Goal: Information Seeking & Learning: Learn about a topic

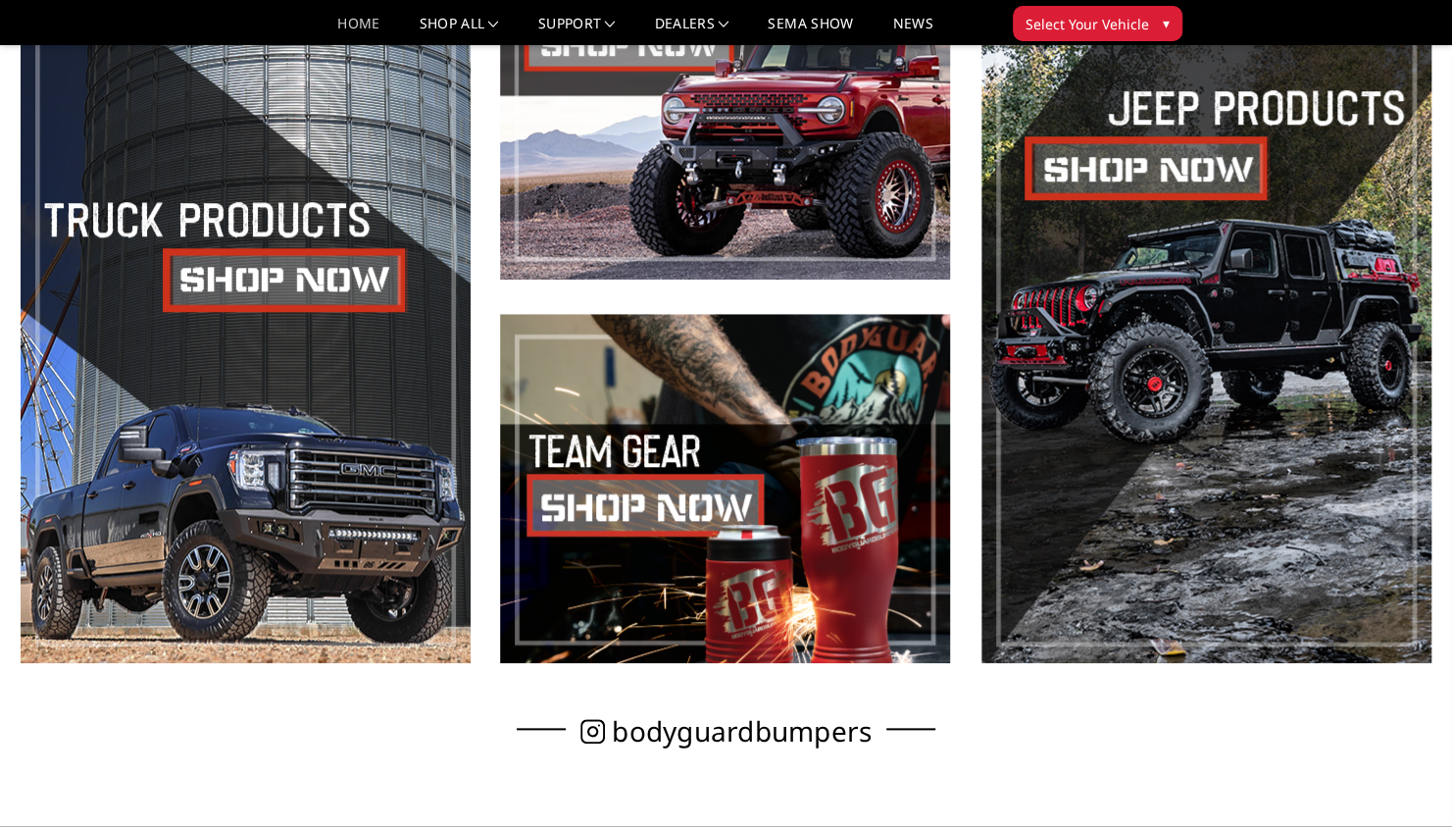
scroll to position [863, 0]
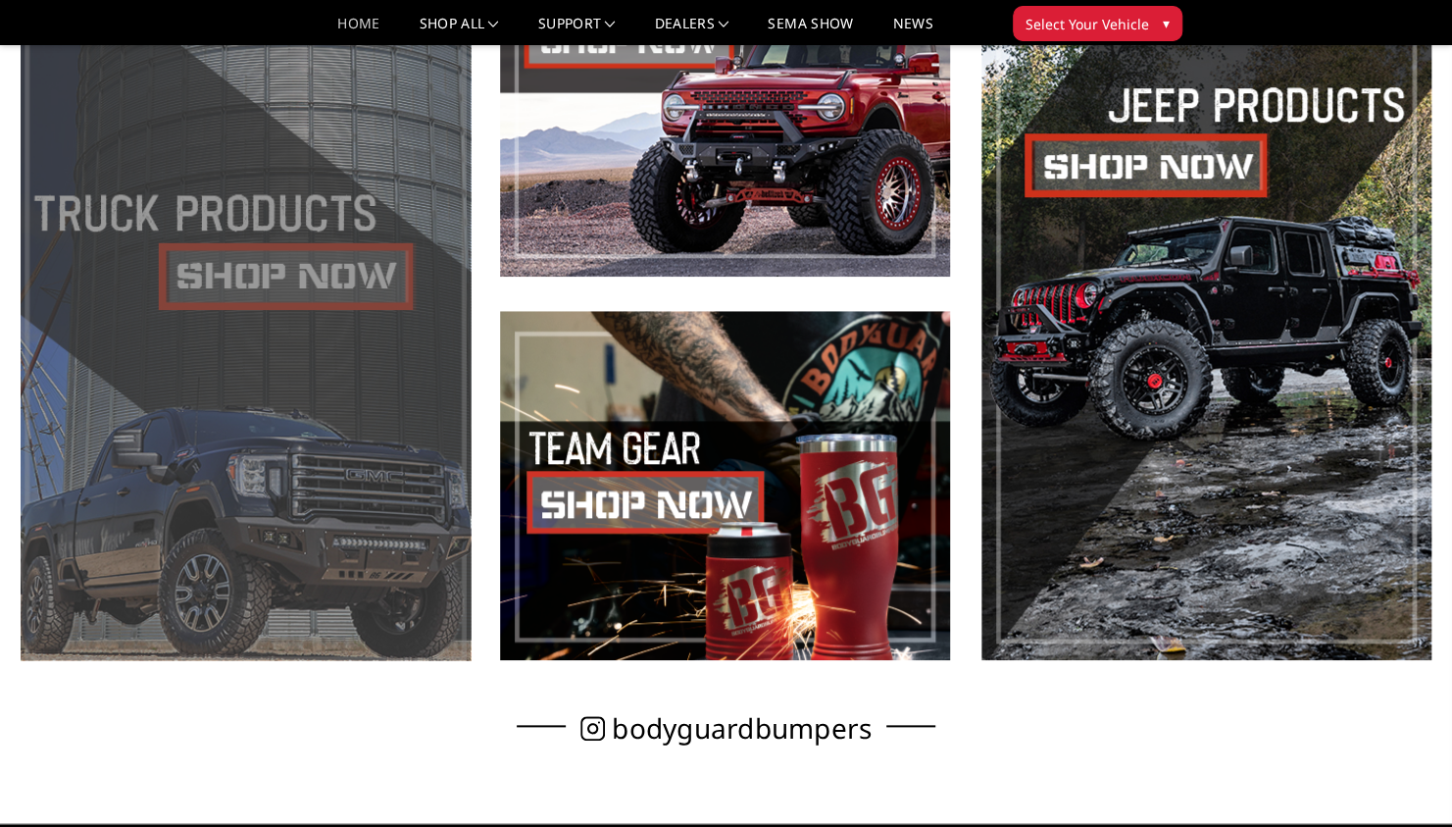
click at [263, 276] on span at bounding box center [246, 293] width 450 height 732
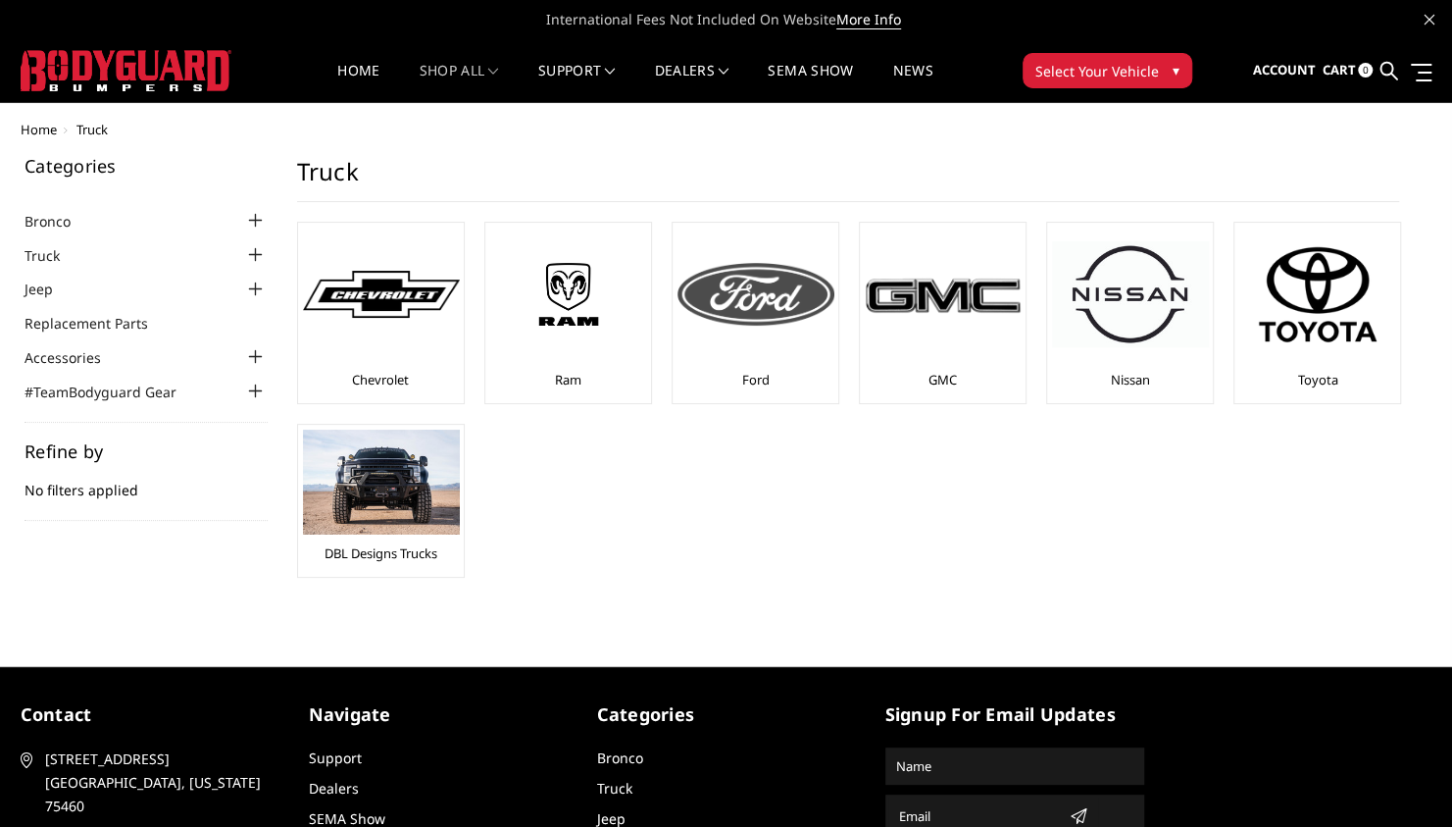
click at [716, 318] on img at bounding box center [756, 294] width 157 height 63
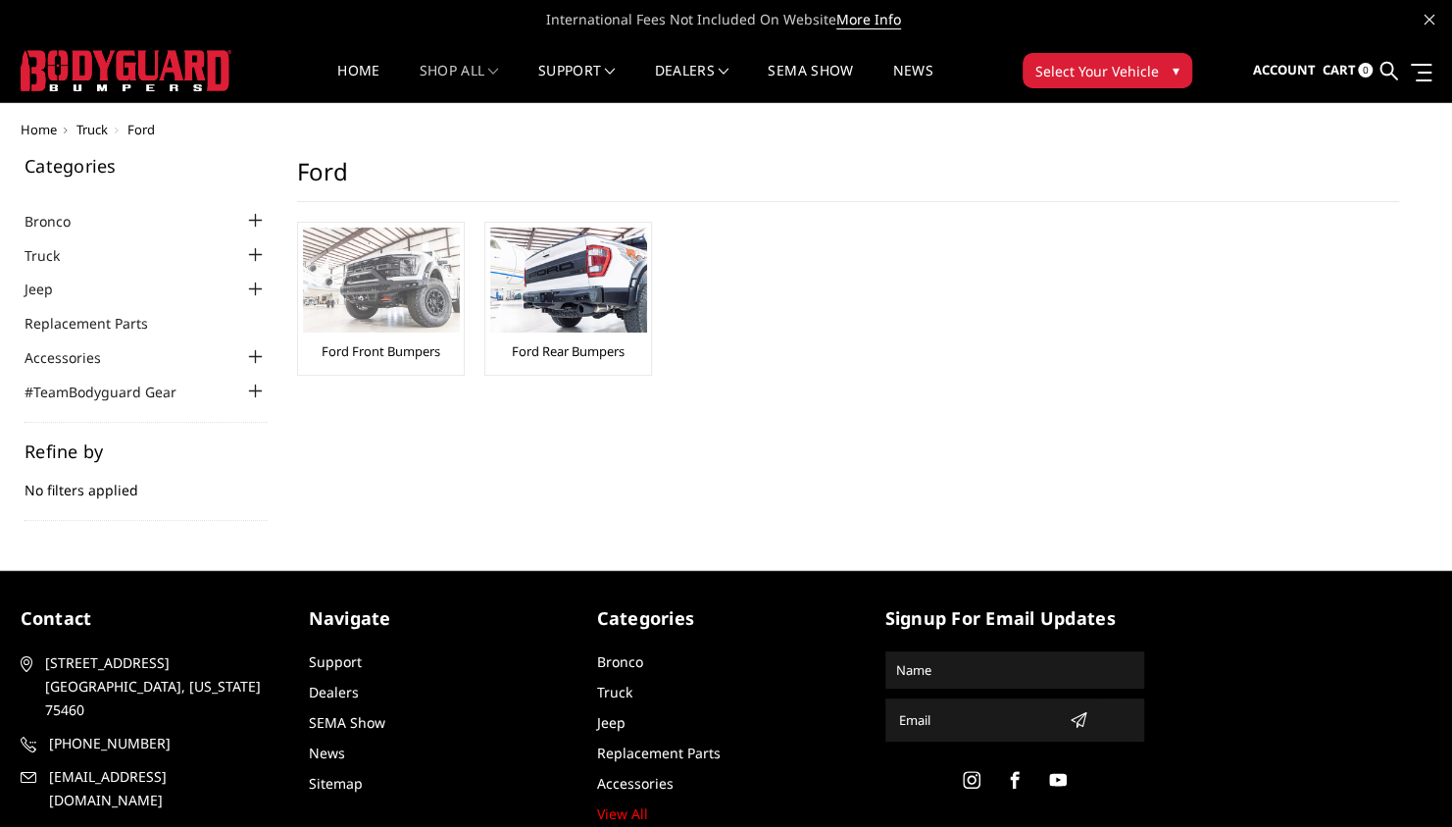
click at [367, 360] on div "Ford Front Bumpers" at bounding box center [381, 298] width 156 height 142
click at [387, 347] on link "Ford Front Bumpers" at bounding box center [381, 351] width 119 height 18
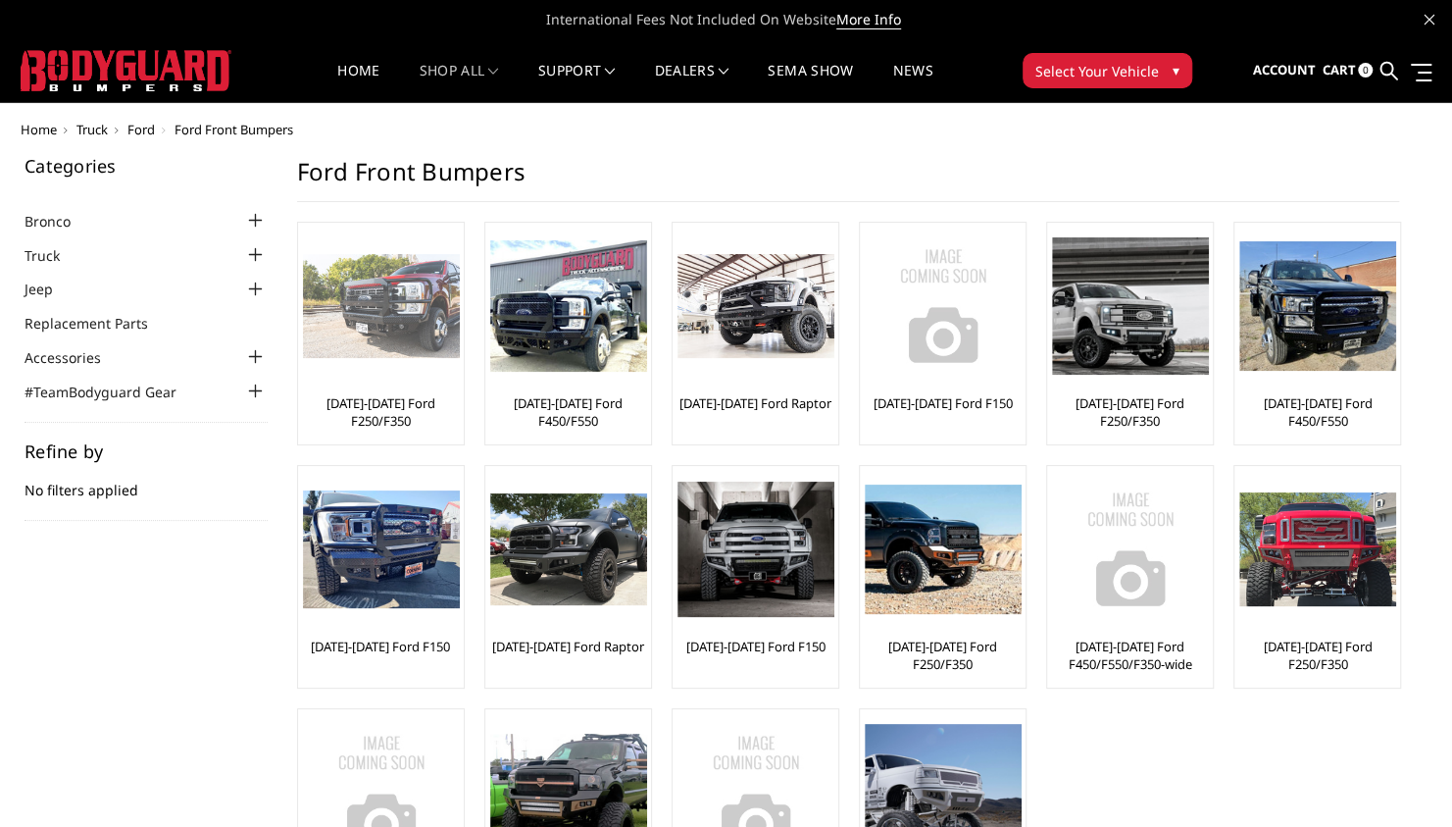
click at [387, 407] on link "[DATE]-[DATE] Ford F250/F350" at bounding box center [381, 411] width 156 height 35
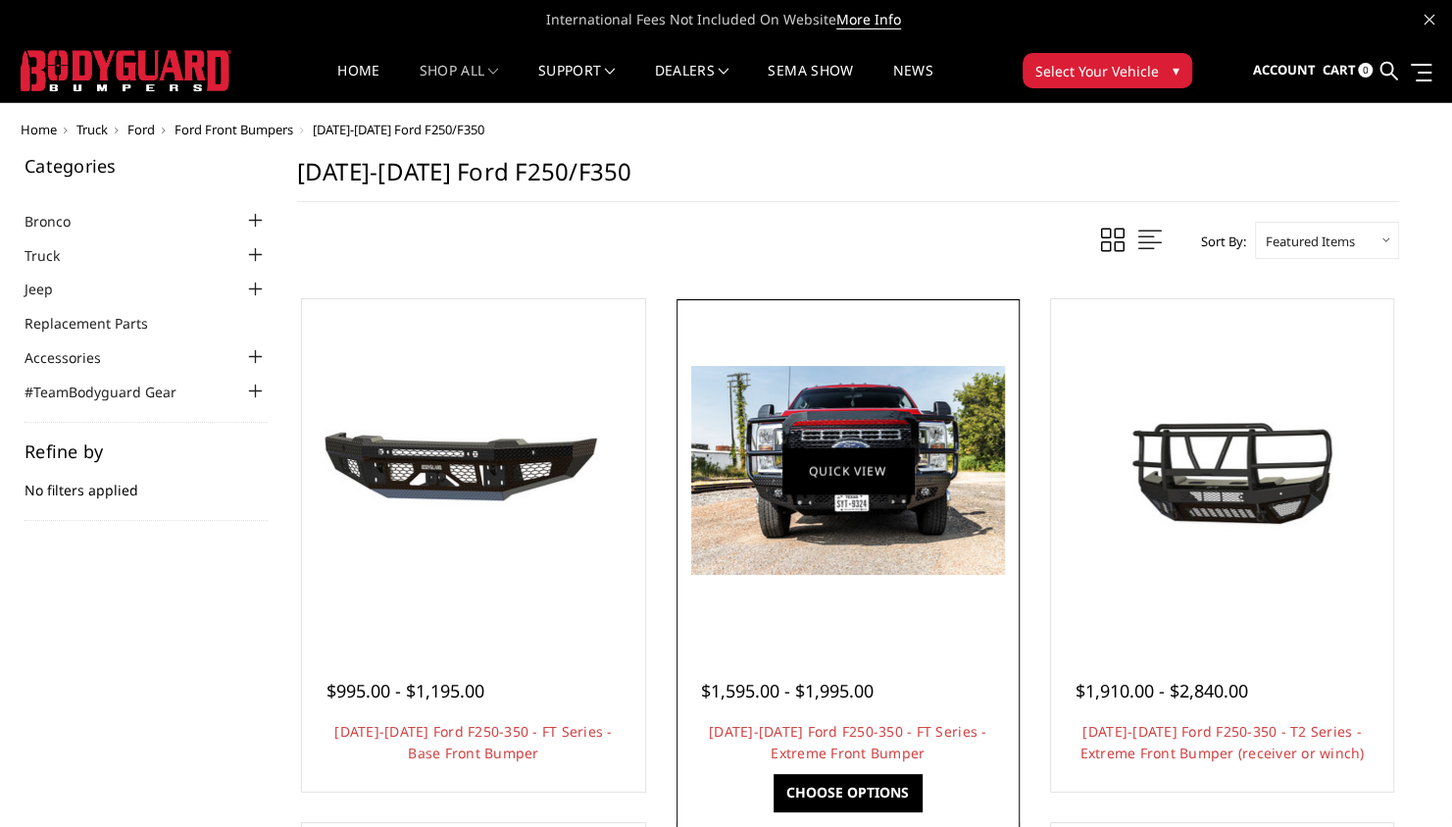
click at [879, 484] on link "Quick view" at bounding box center [847, 470] width 131 height 46
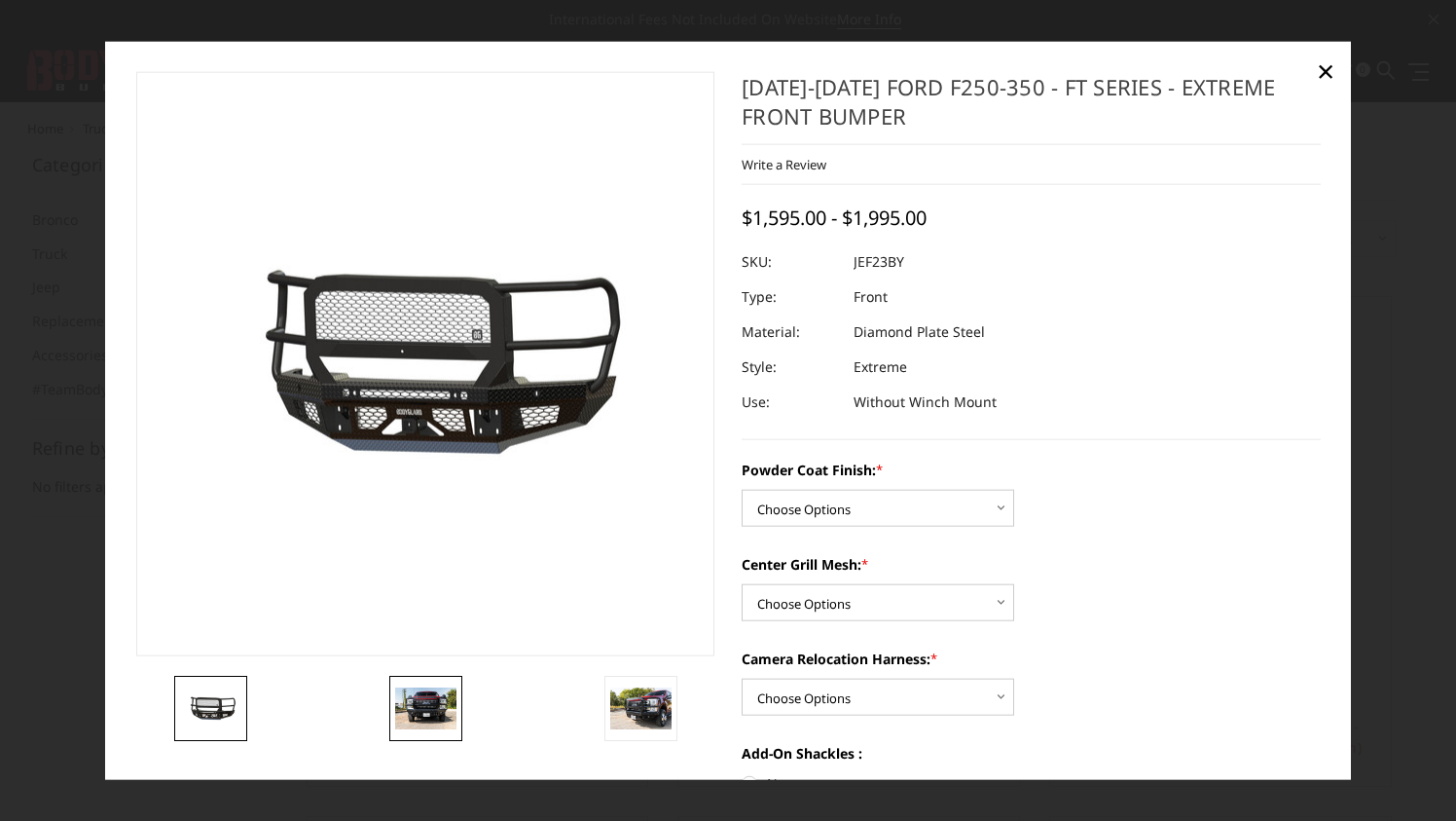
click at [415, 722] on img at bounding box center [426, 707] width 62 height 41
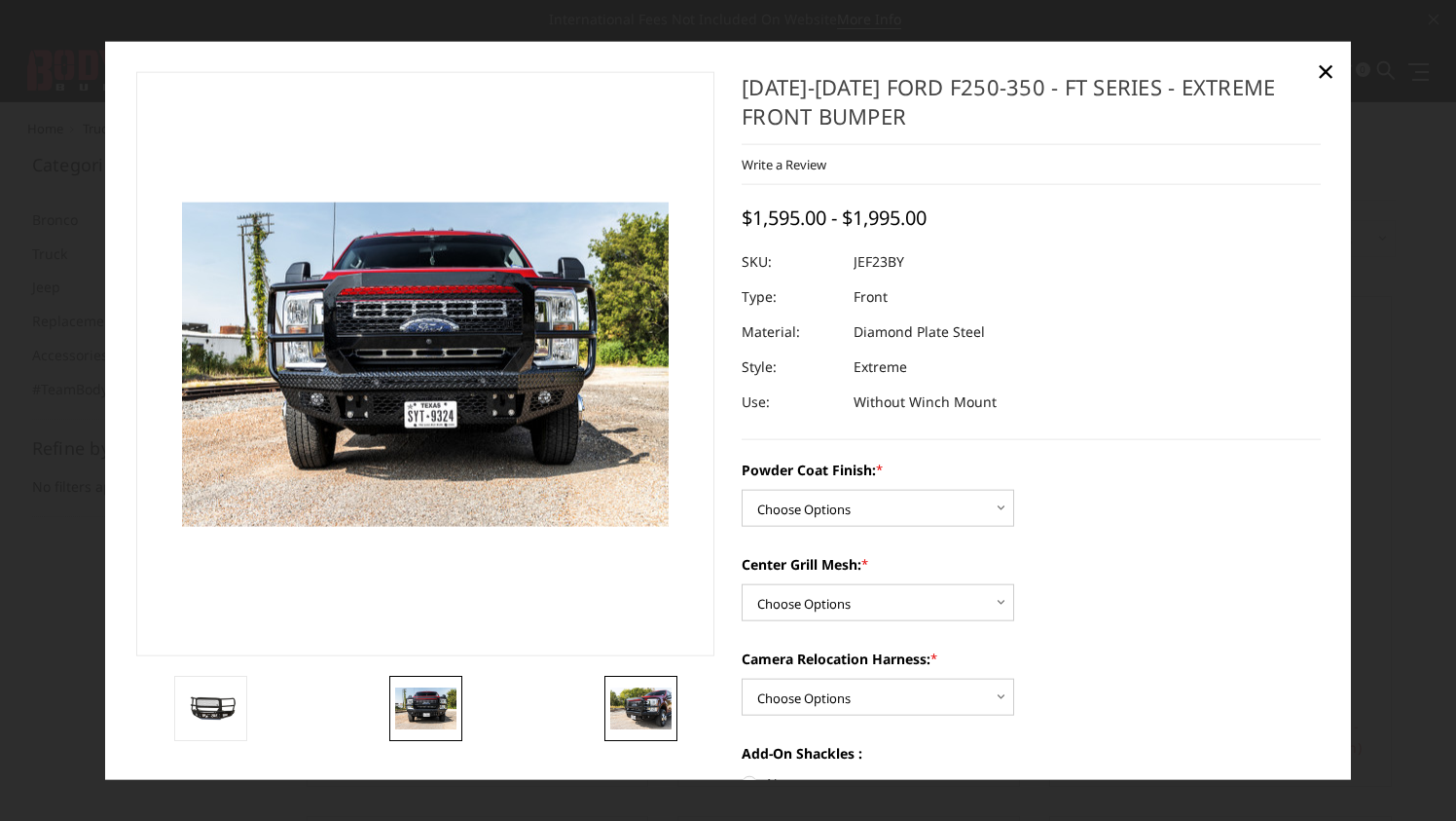
click at [652, 709] on img at bounding box center [641, 707] width 62 height 41
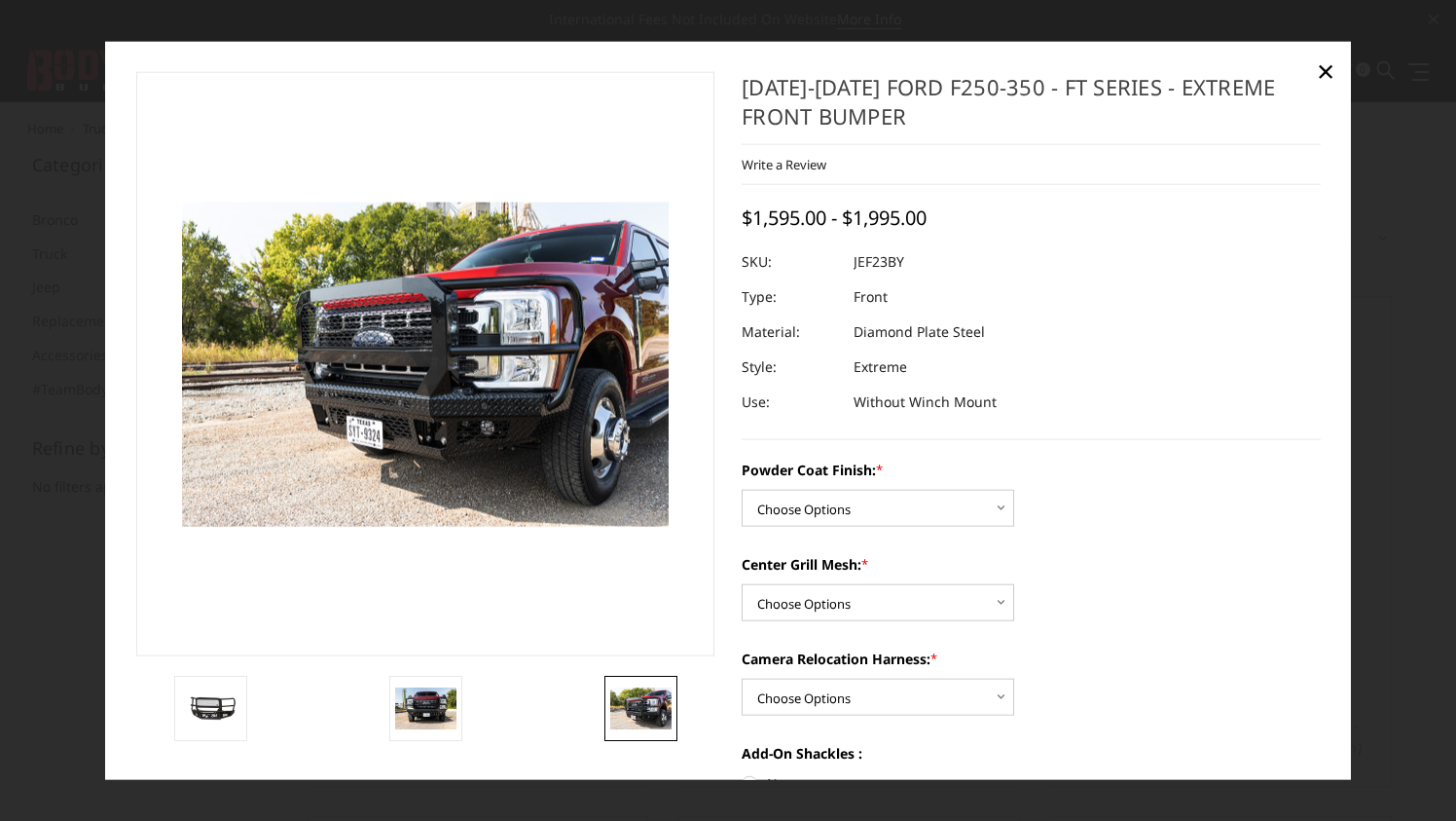
scroll to position [156, 0]
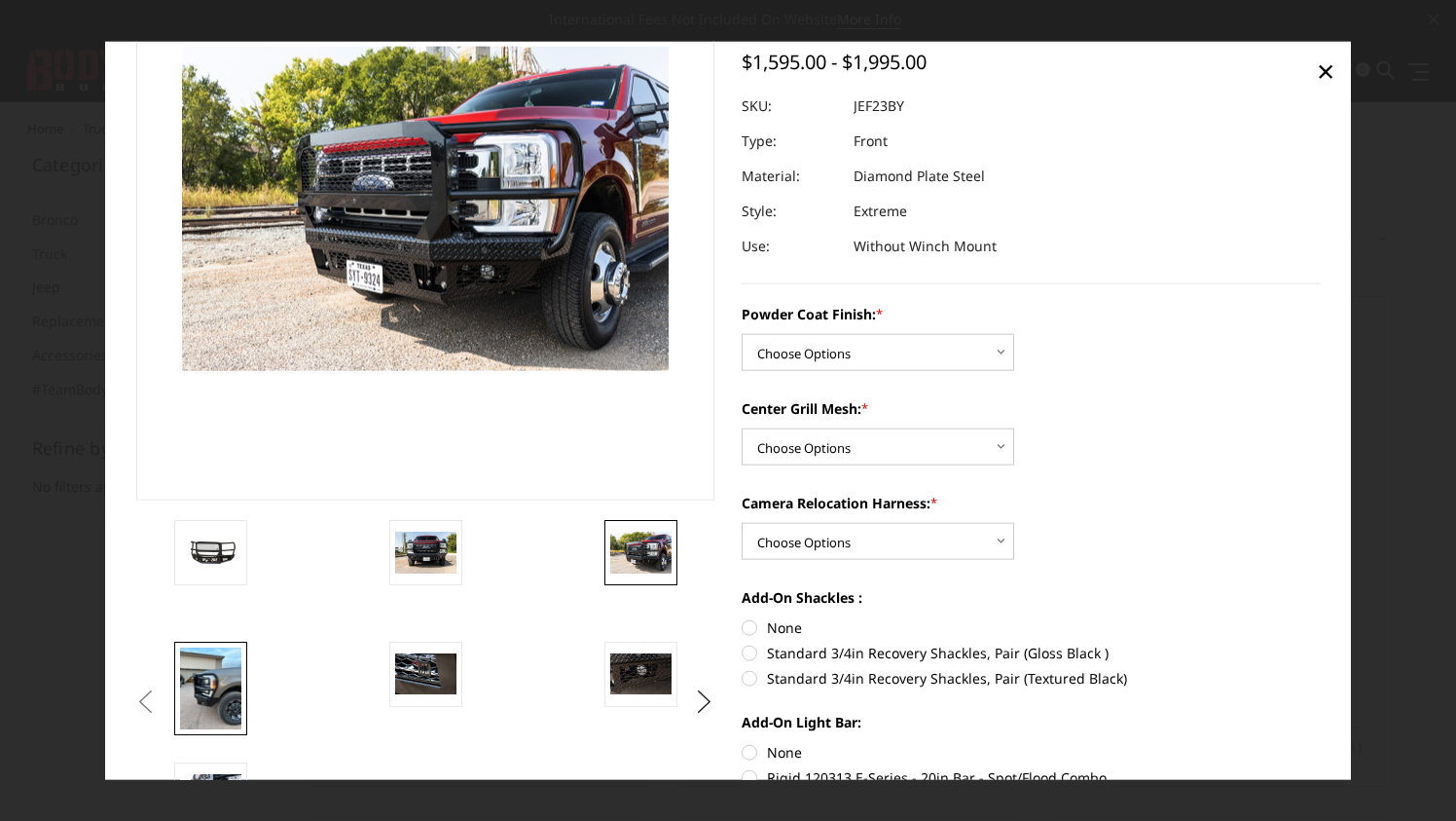
click at [225, 689] on img at bounding box center [210, 687] width 62 height 81
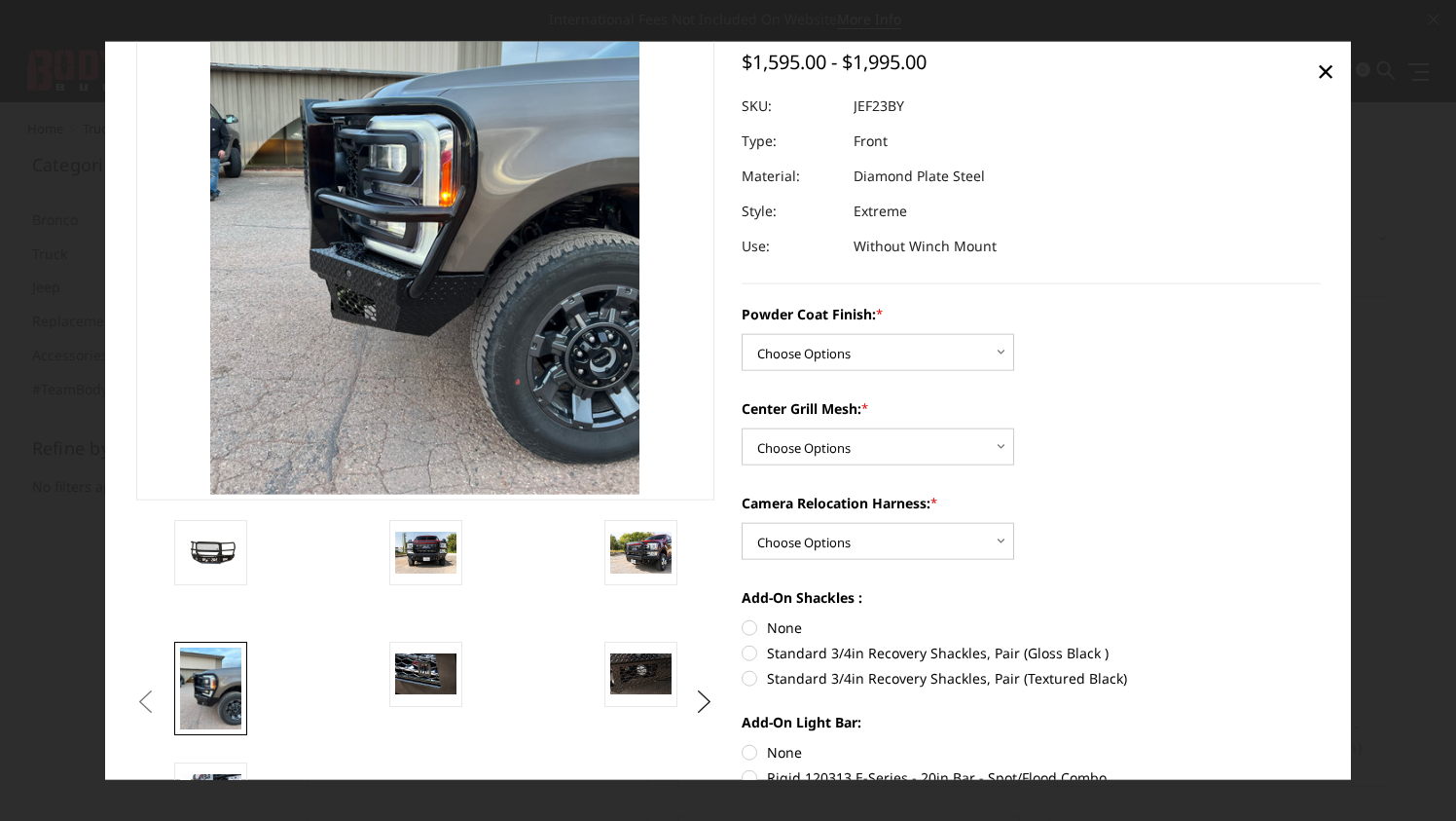
scroll to position [31, 0]
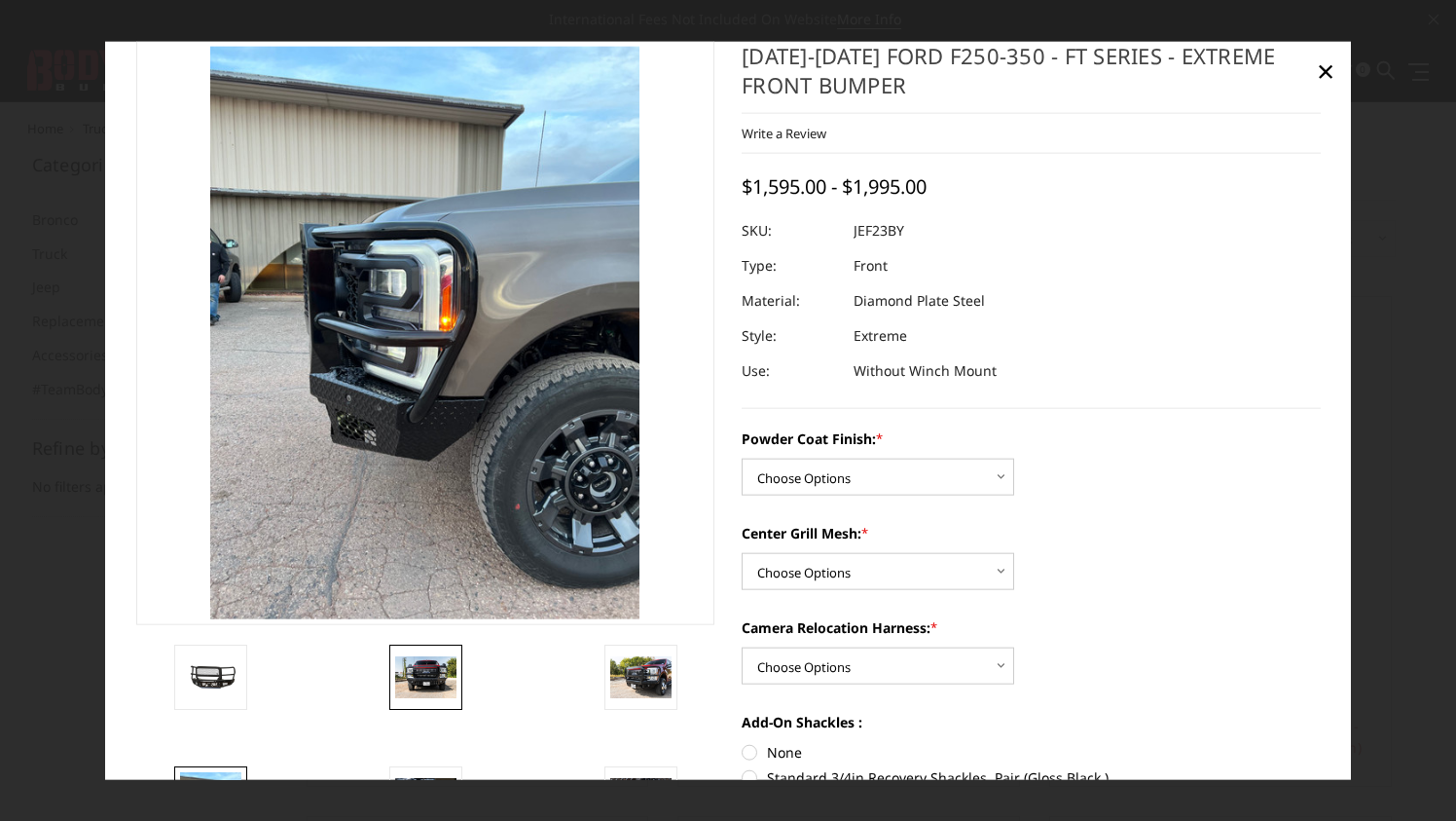
click at [442, 674] on img at bounding box center [426, 676] width 62 height 41
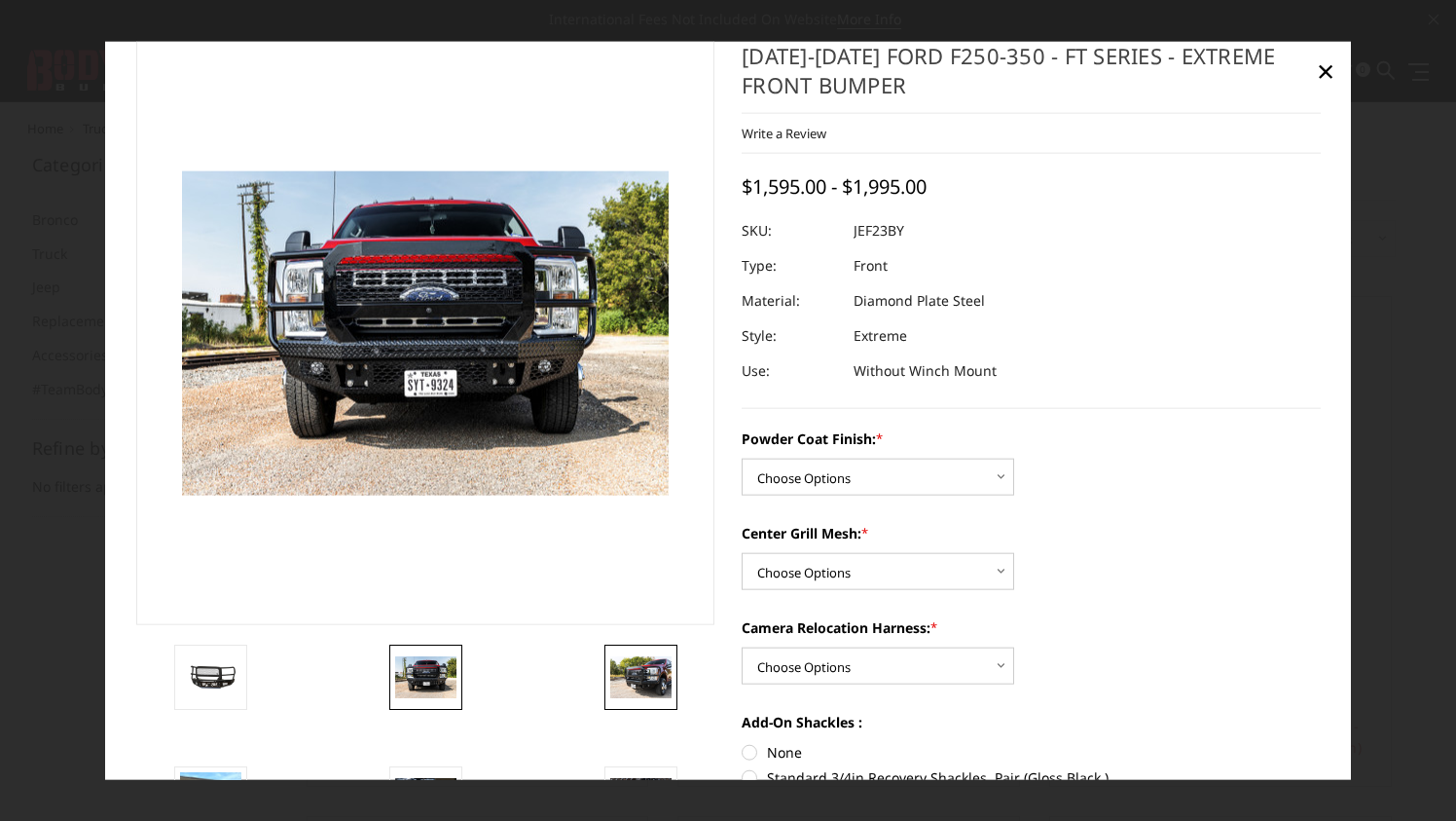
click at [644, 672] on img at bounding box center [641, 676] width 62 height 41
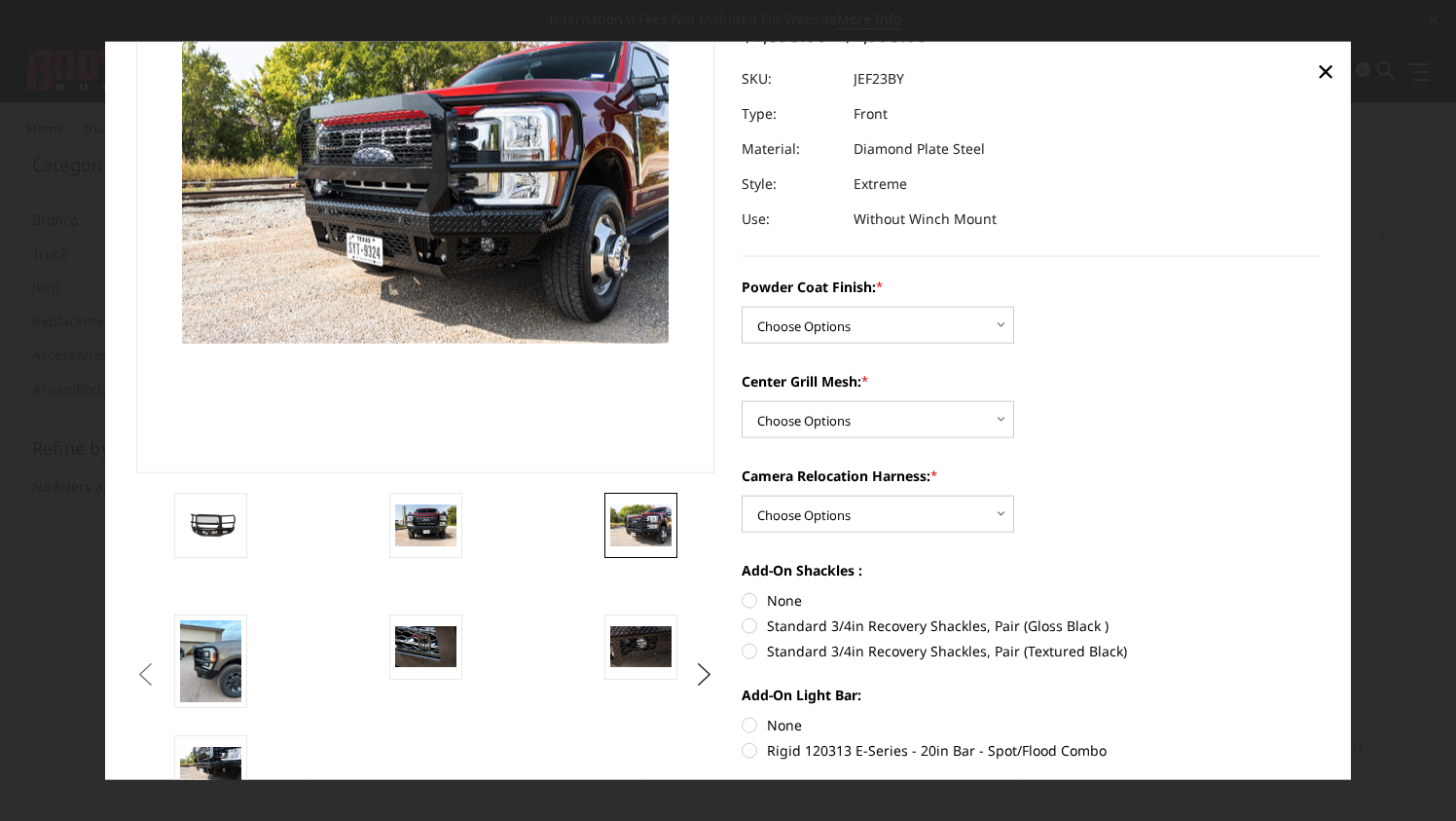
scroll to position [184, 0]
click at [441, 654] on img at bounding box center [426, 644] width 62 height 41
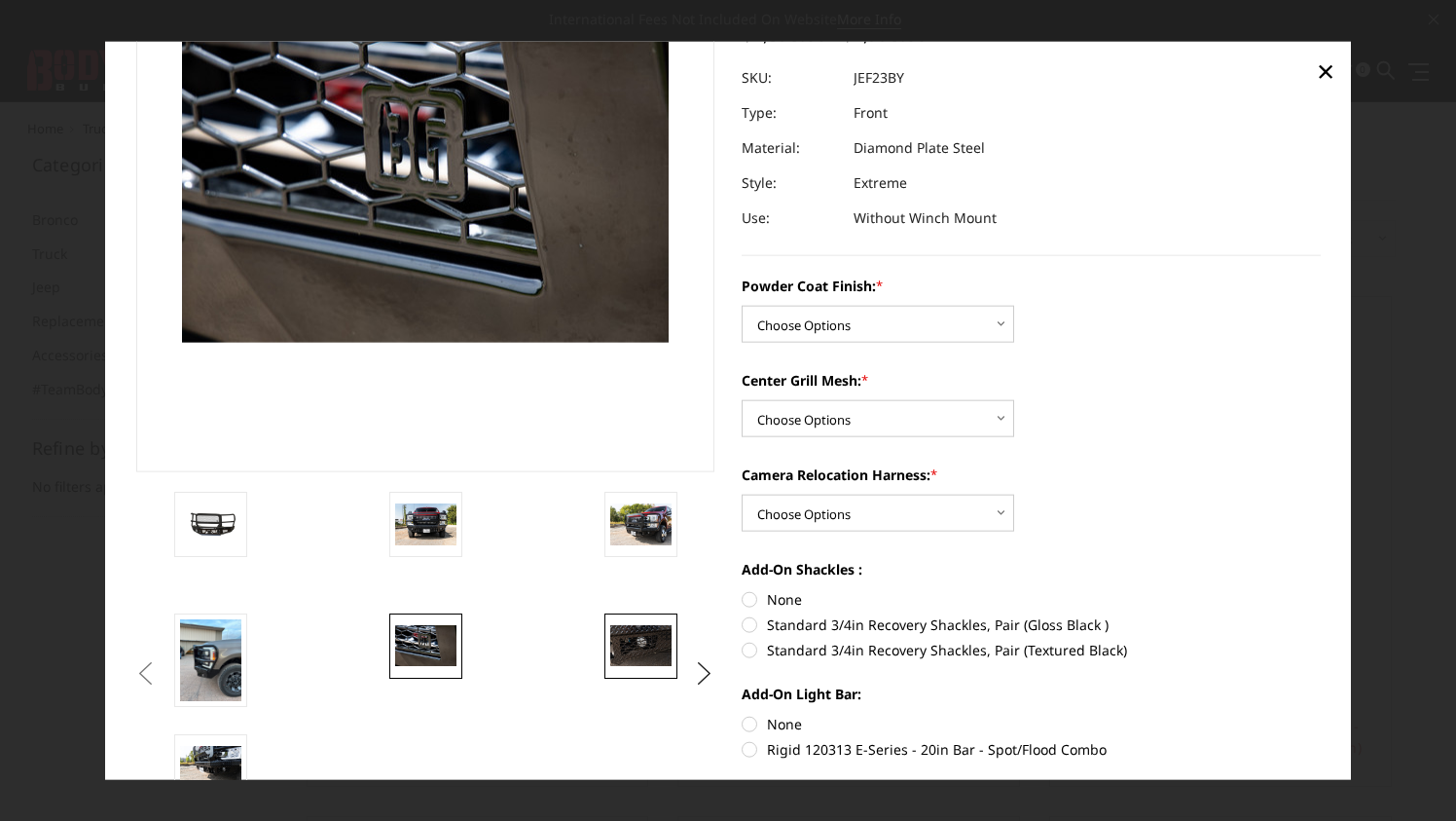
click at [640, 643] on img at bounding box center [641, 644] width 62 height 41
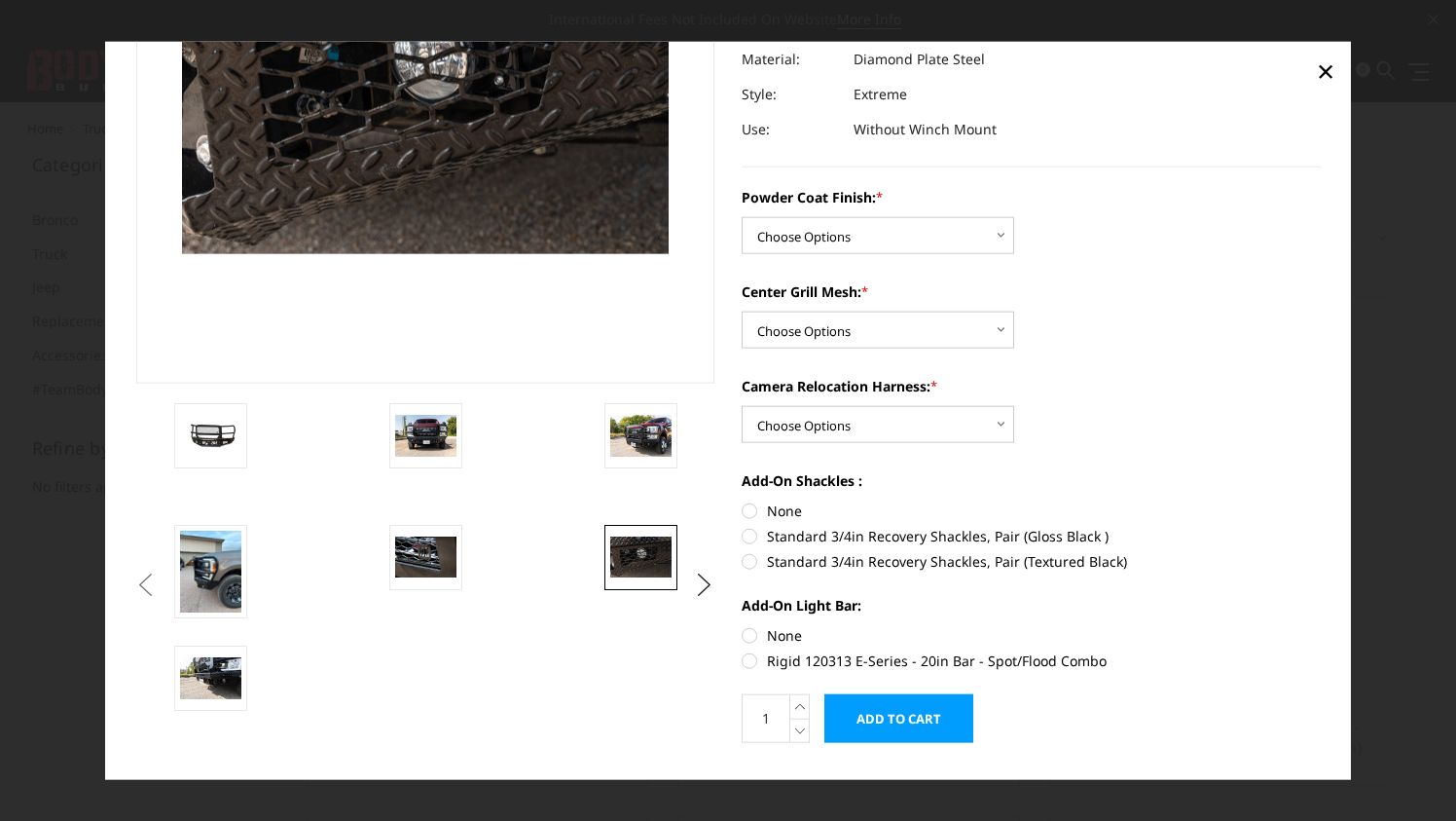
scroll to position [274, 0]
click at [212, 664] on img at bounding box center [210, 676] width 62 height 41
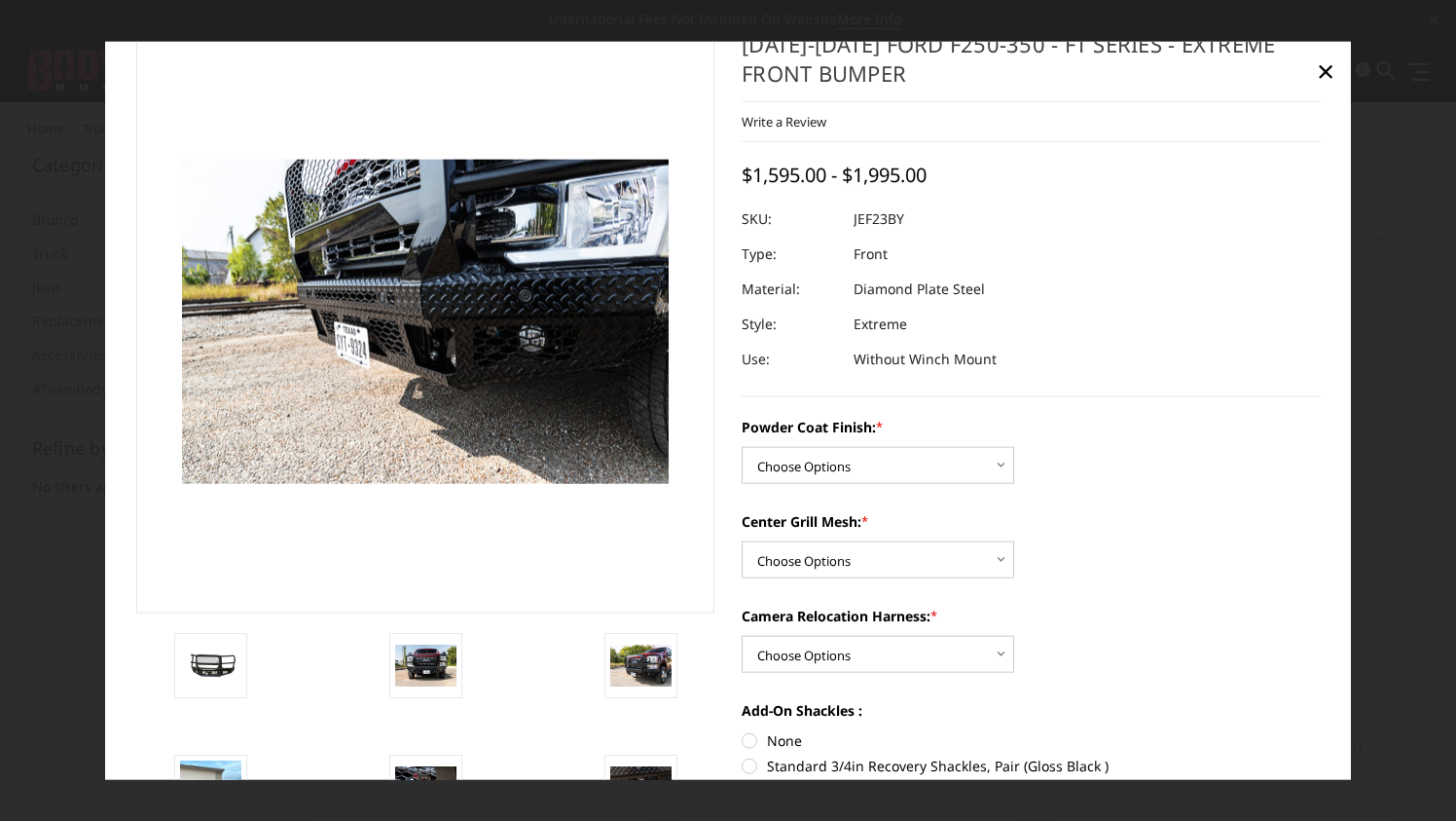
scroll to position [0, 0]
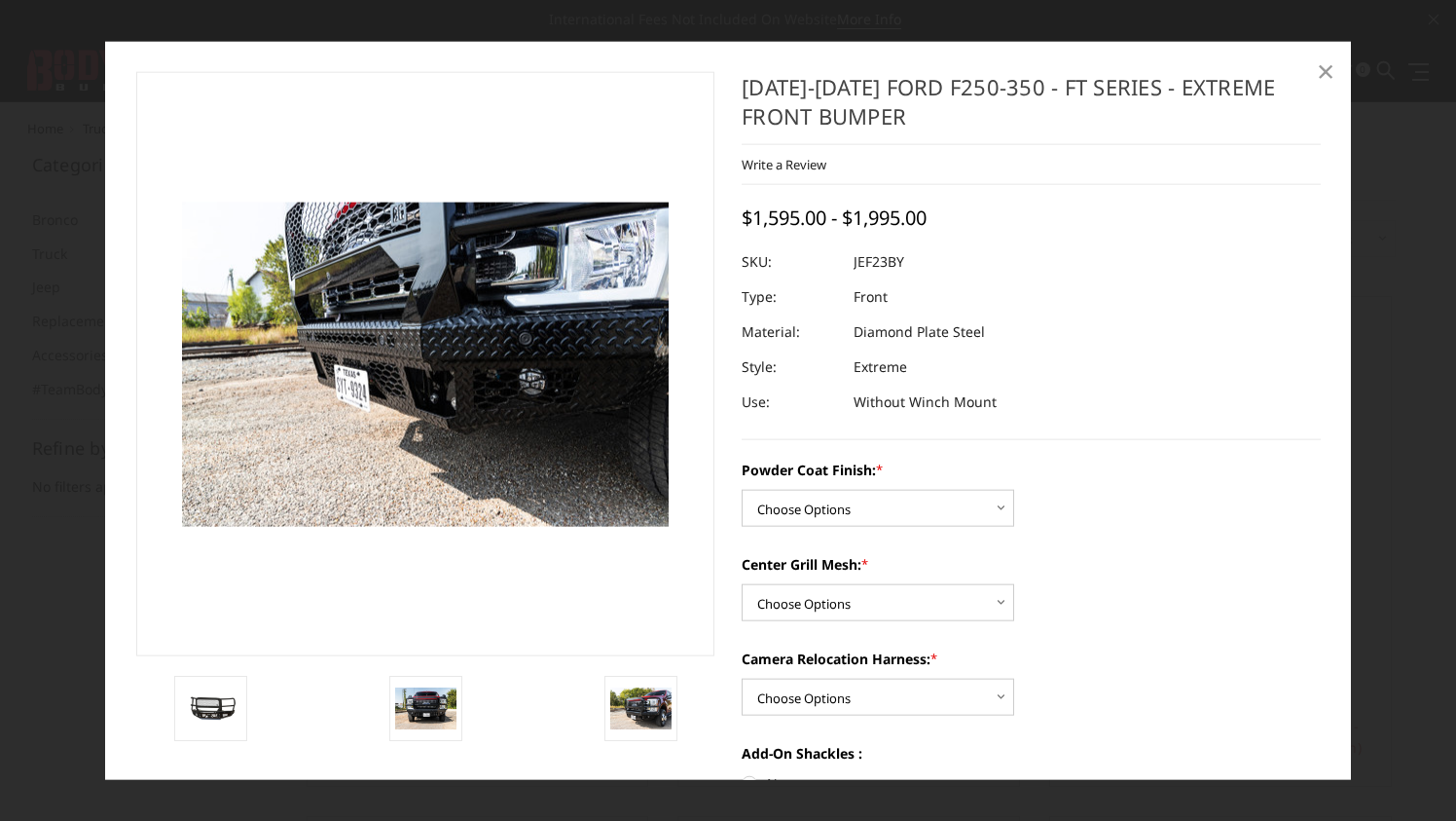
click at [1319, 68] on span "×" at bounding box center [1326, 70] width 18 height 42
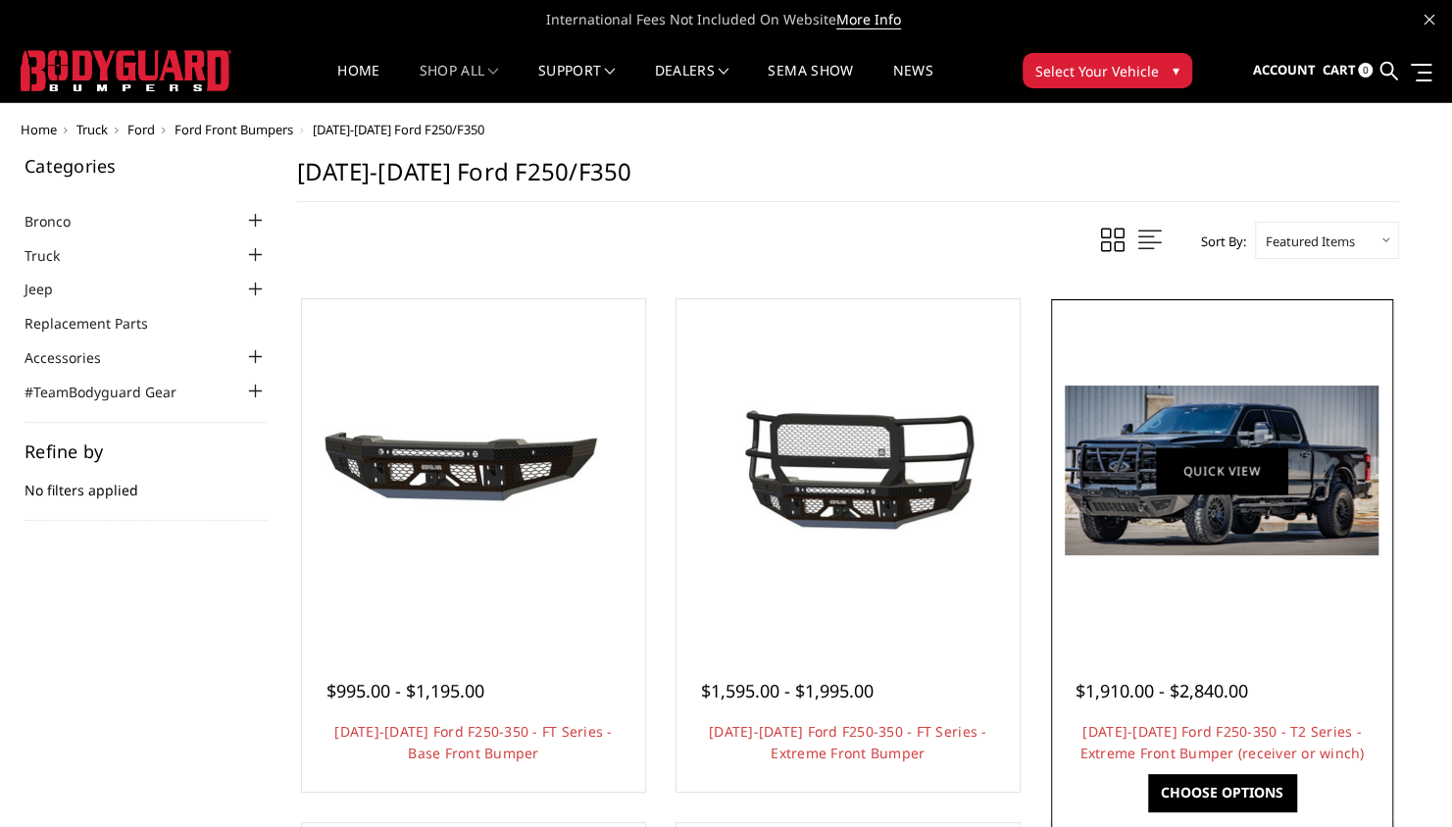
click at [1237, 475] on link "Quick view" at bounding box center [1221, 470] width 131 height 46
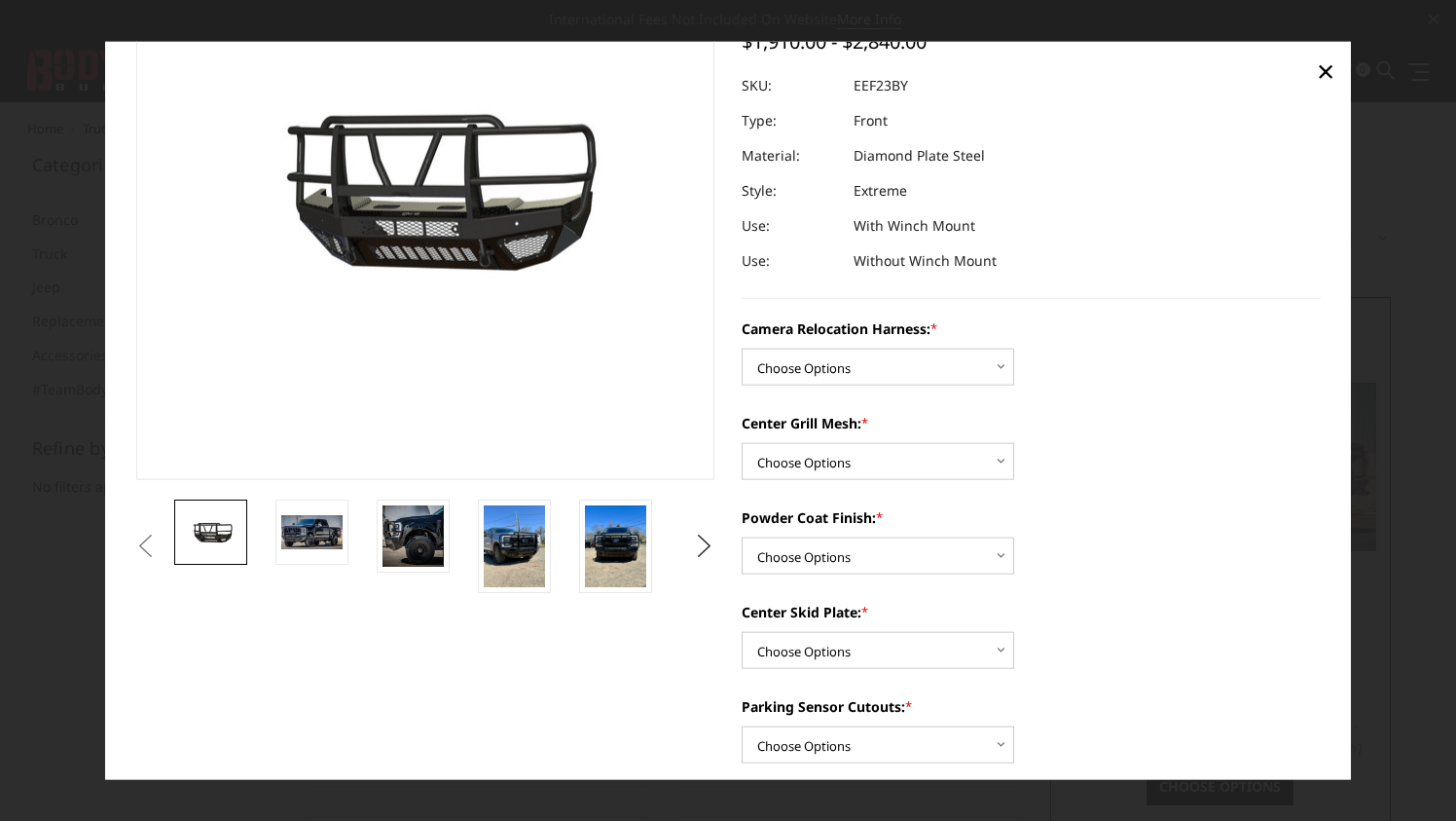
scroll to position [102, 0]
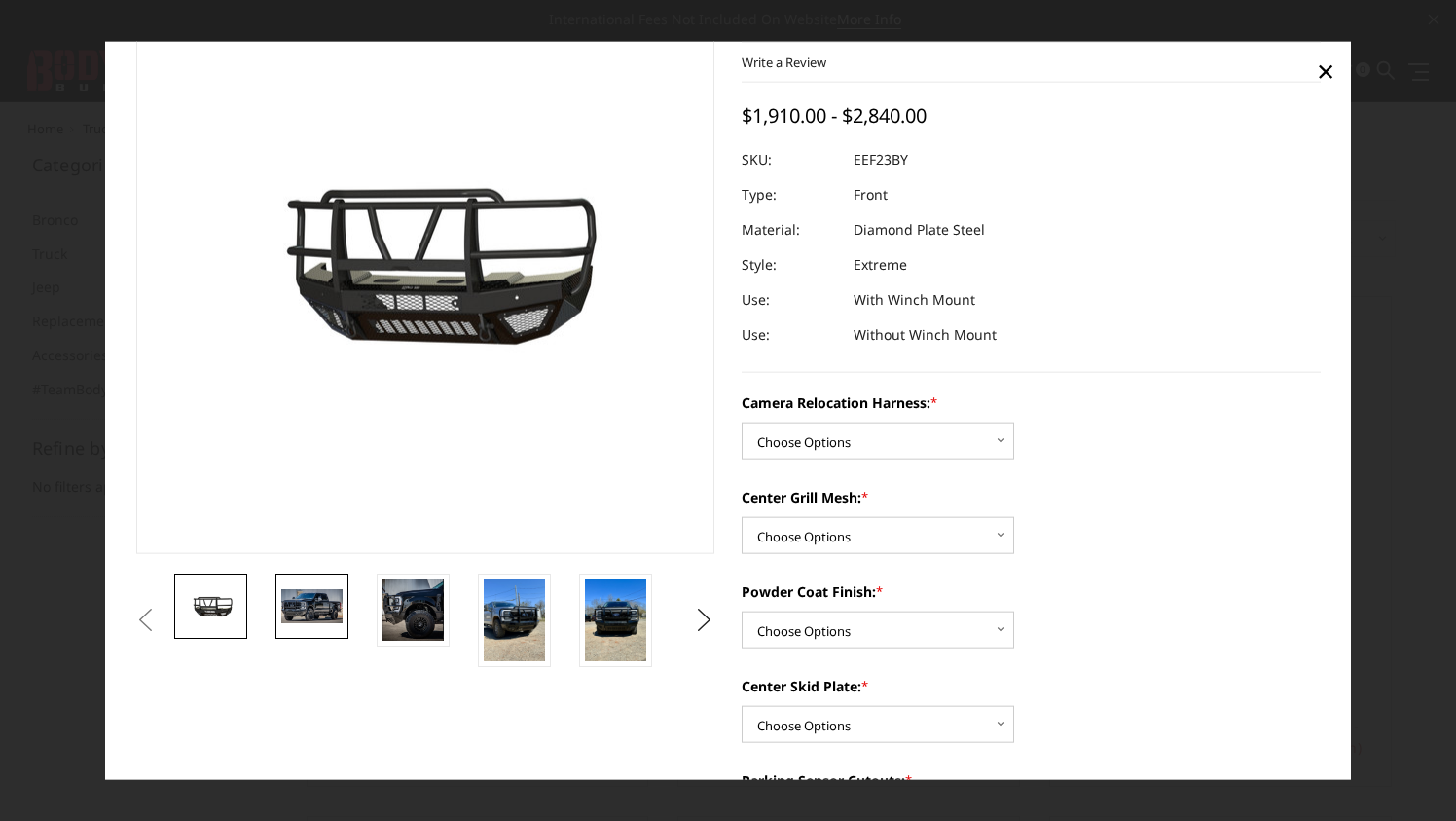
click at [306, 610] on img at bounding box center [312, 605] width 62 height 33
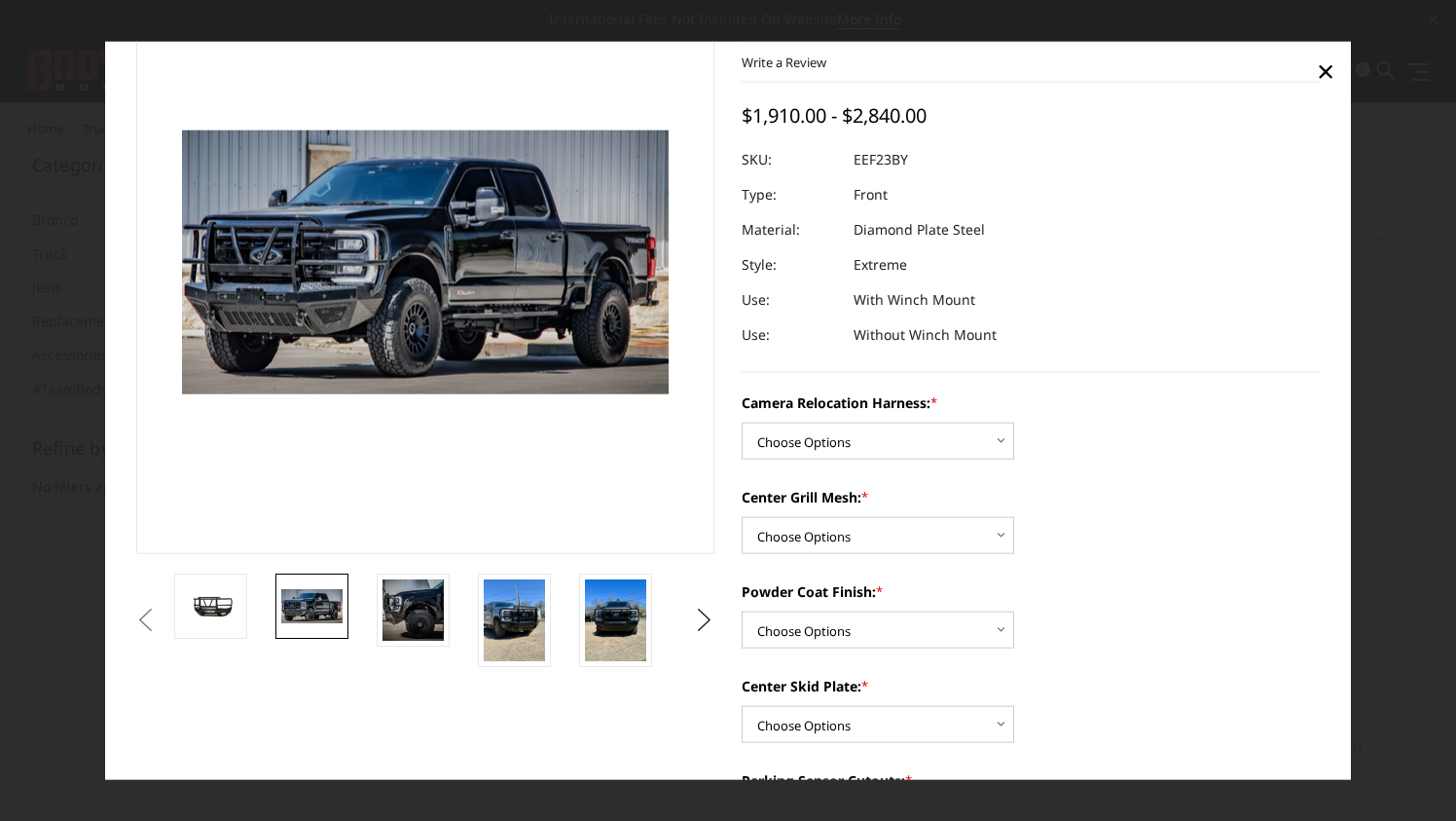
scroll to position [106, 0]
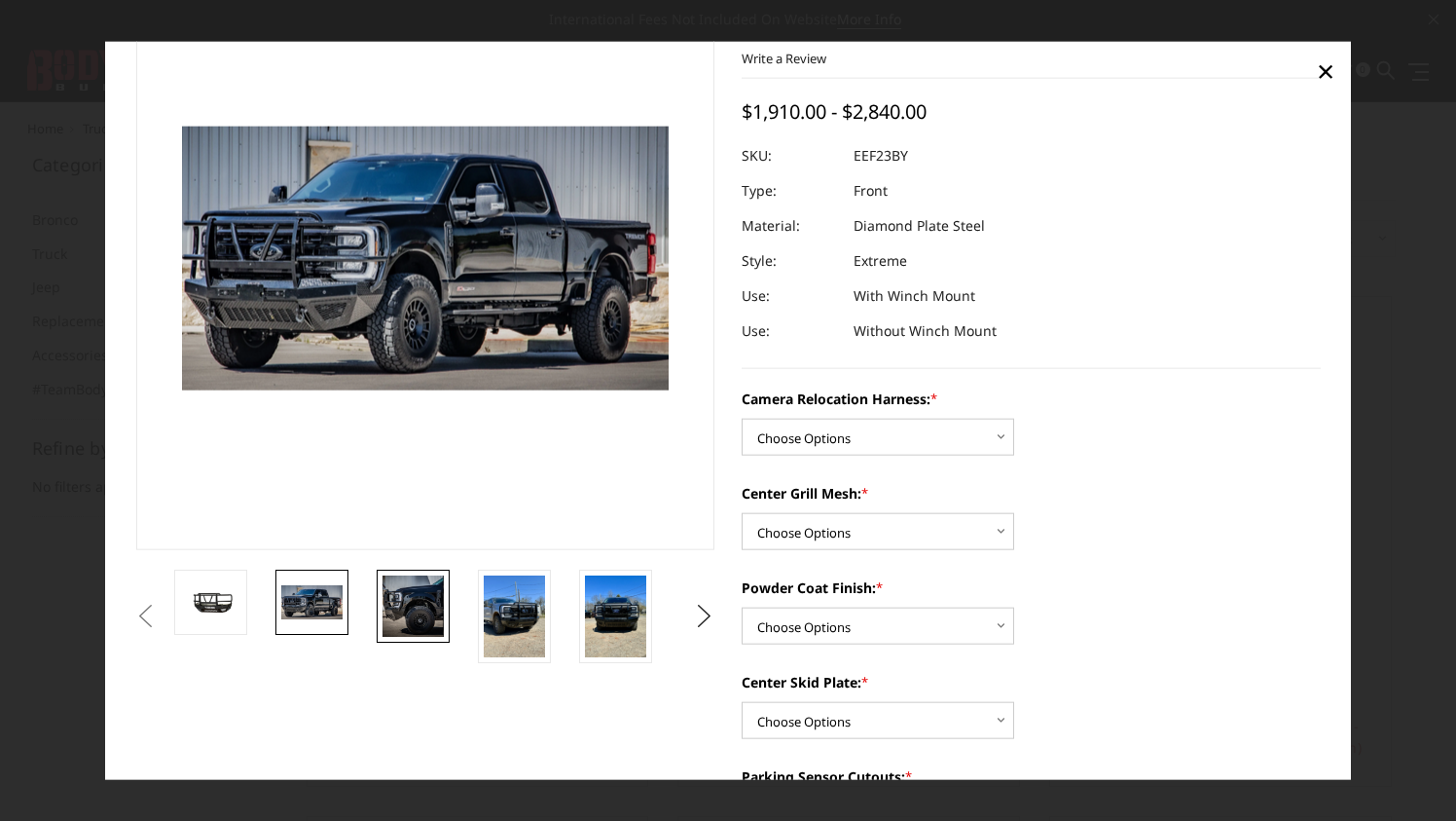
click at [421, 587] on img at bounding box center [413, 606] width 62 height 62
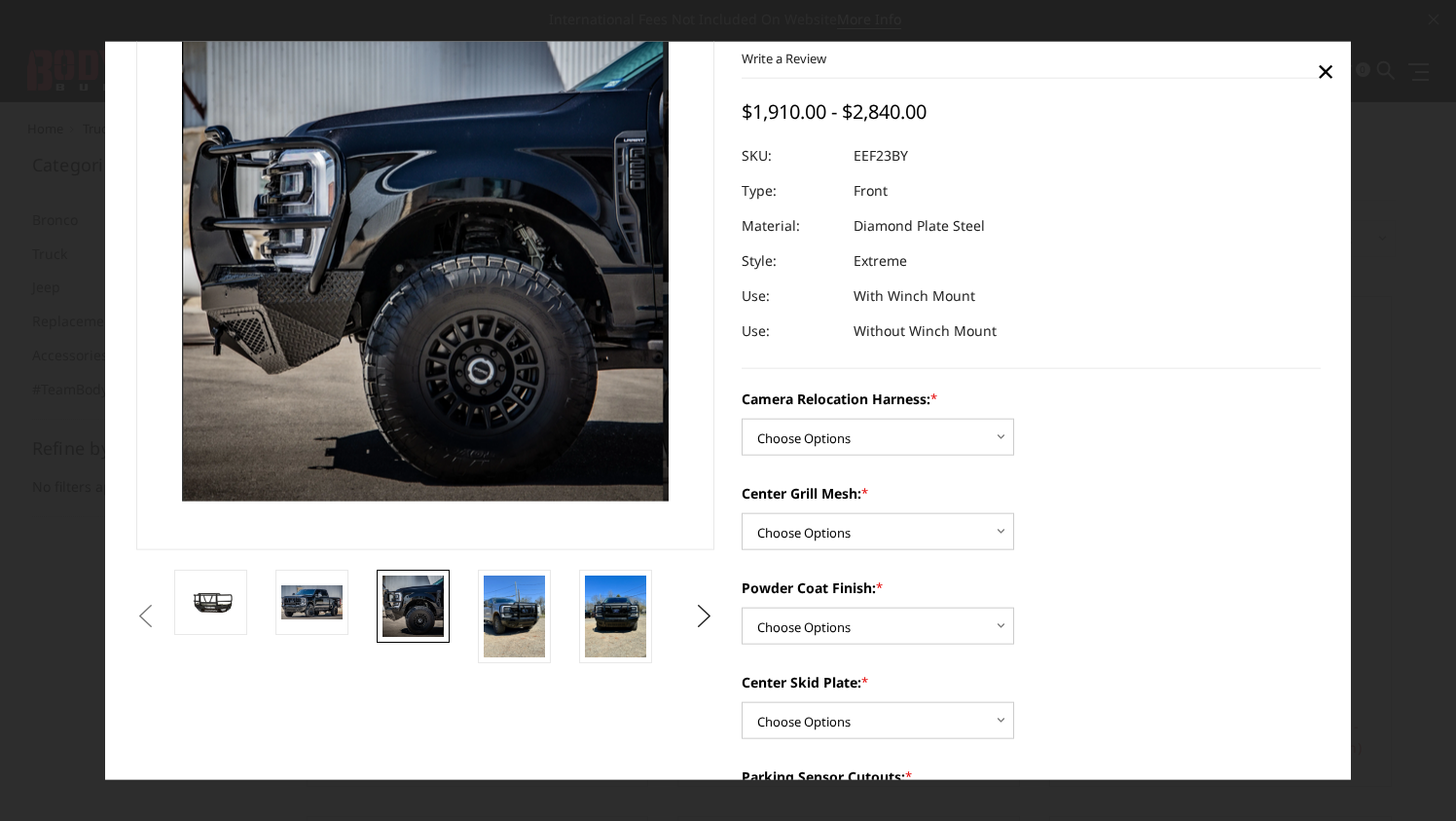
scroll to position [0, 0]
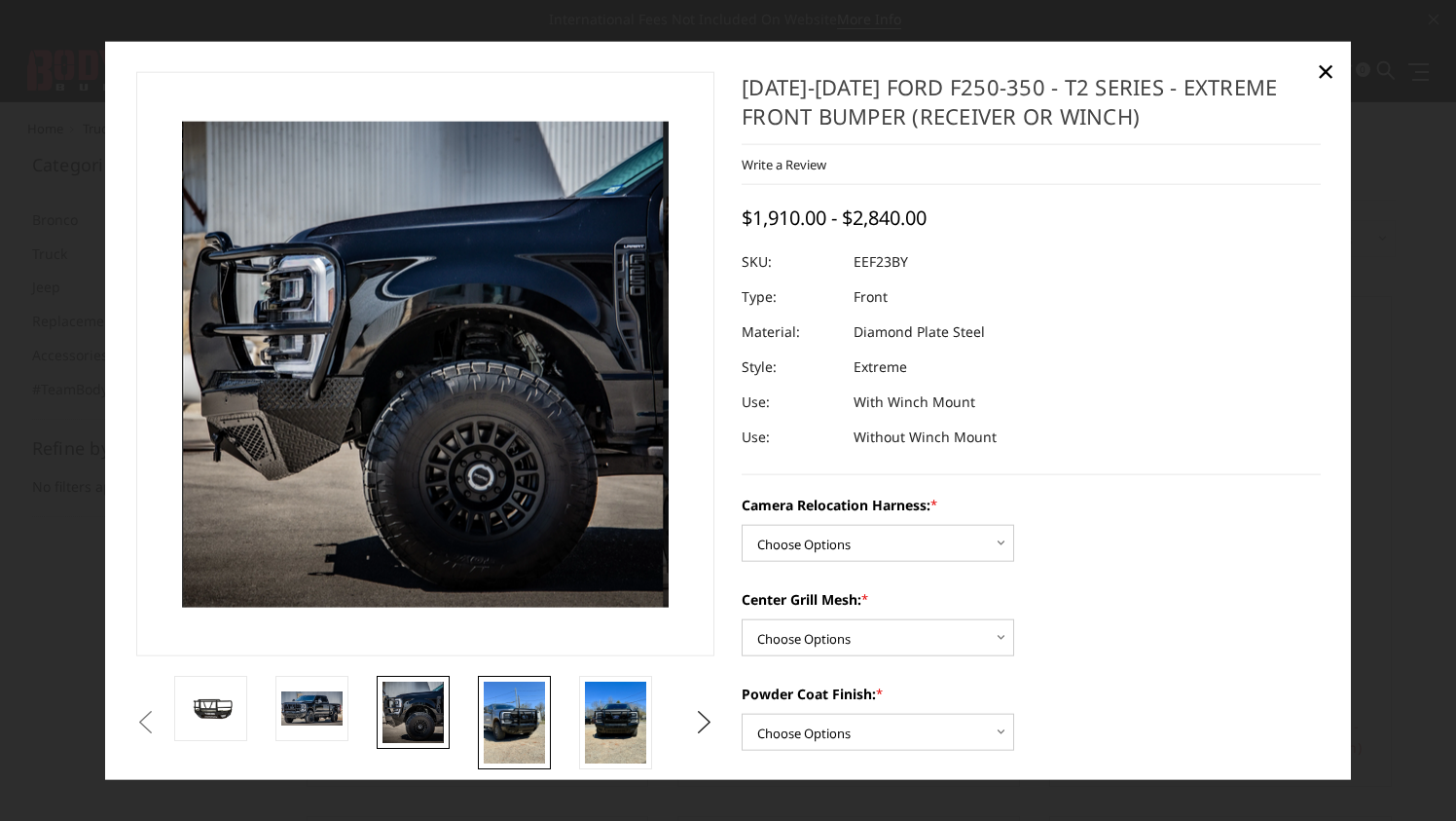
click at [524, 716] on img at bounding box center [514, 722] width 62 height 81
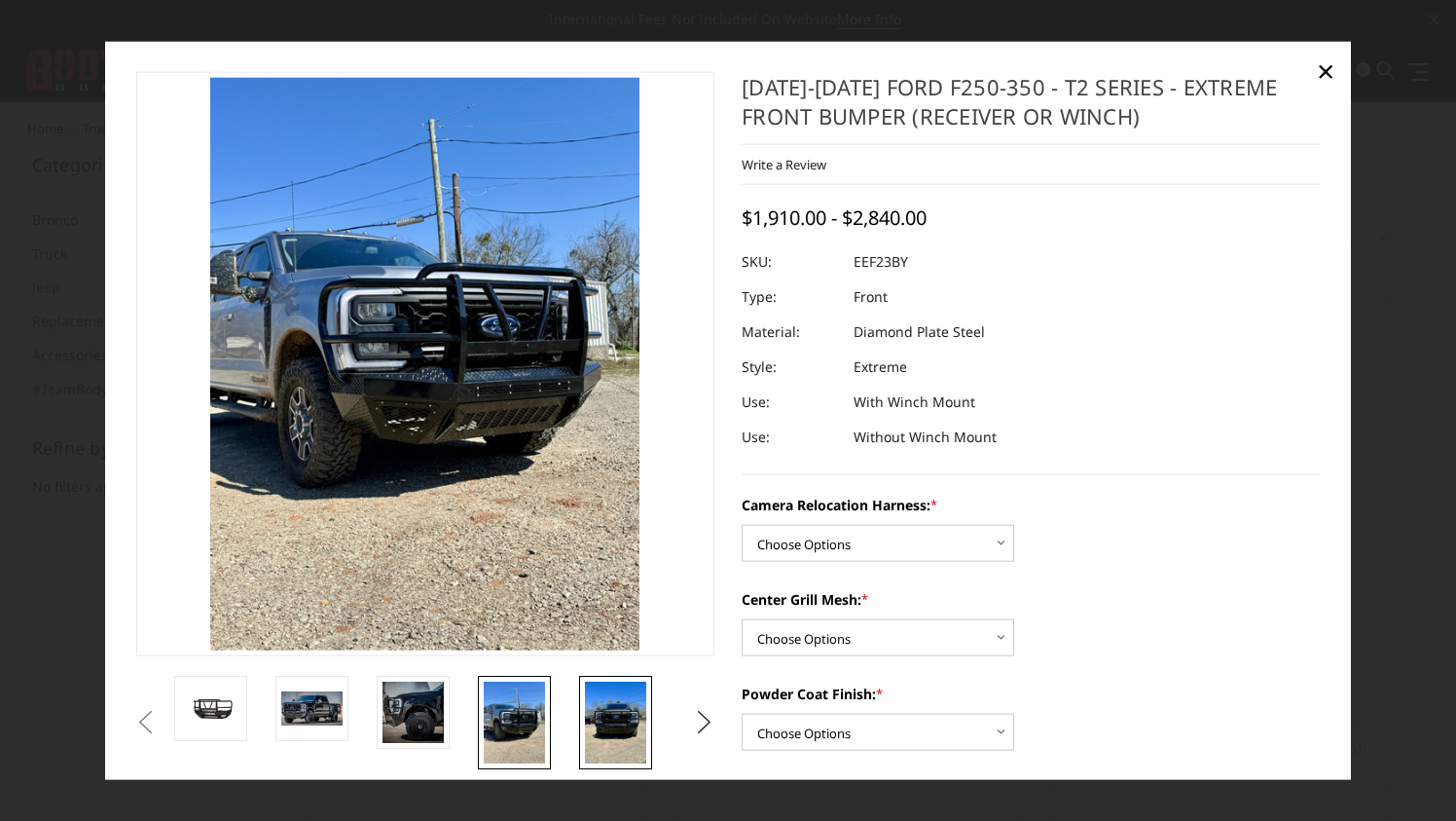
click at [610, 721] on img at bounding box center [615, 722] width 62 height 81
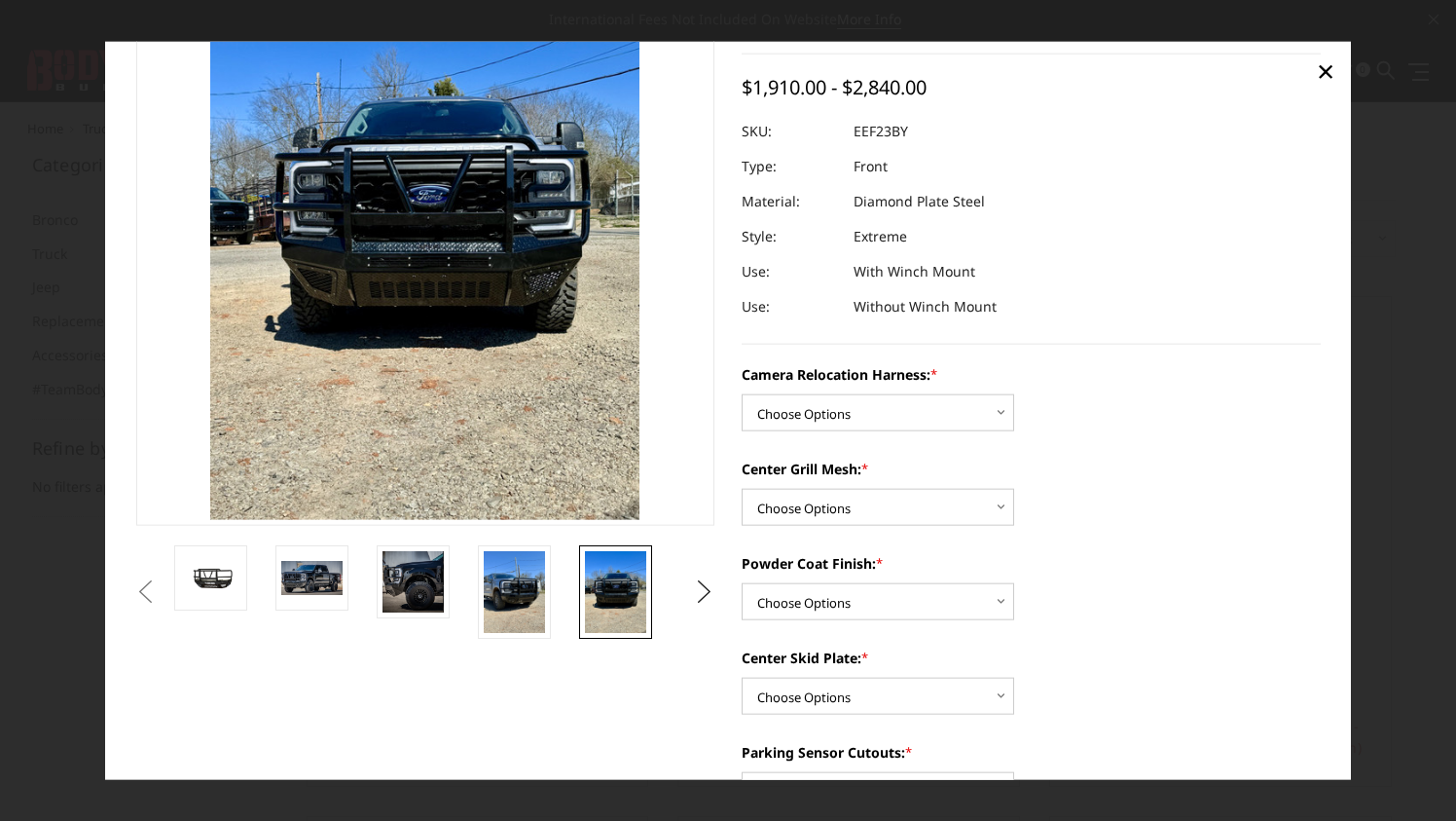
scroll to position [150, 0]
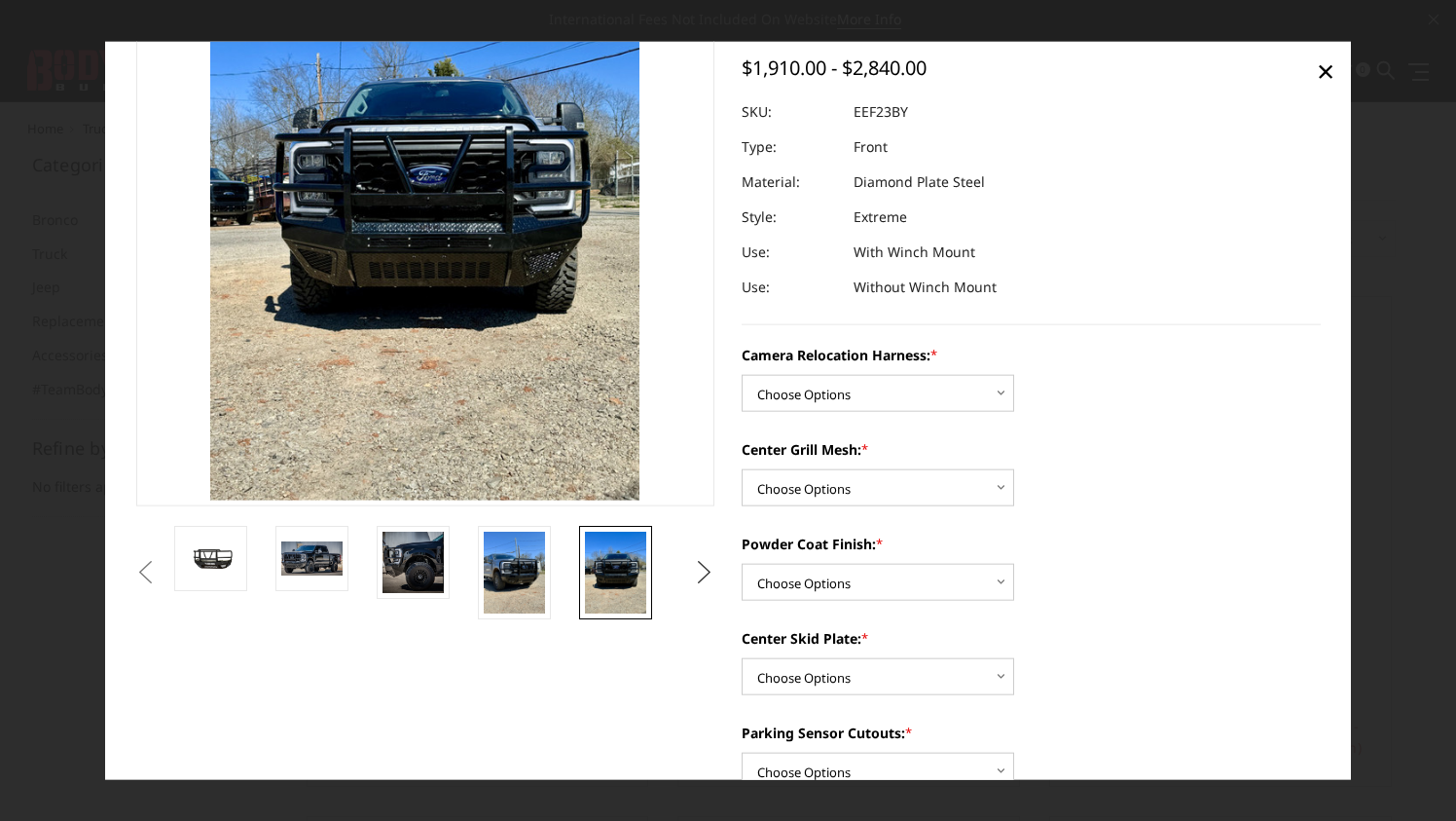
click at [709, 563] on button "Next" at bounding box center [704, 572] width 29 height 29
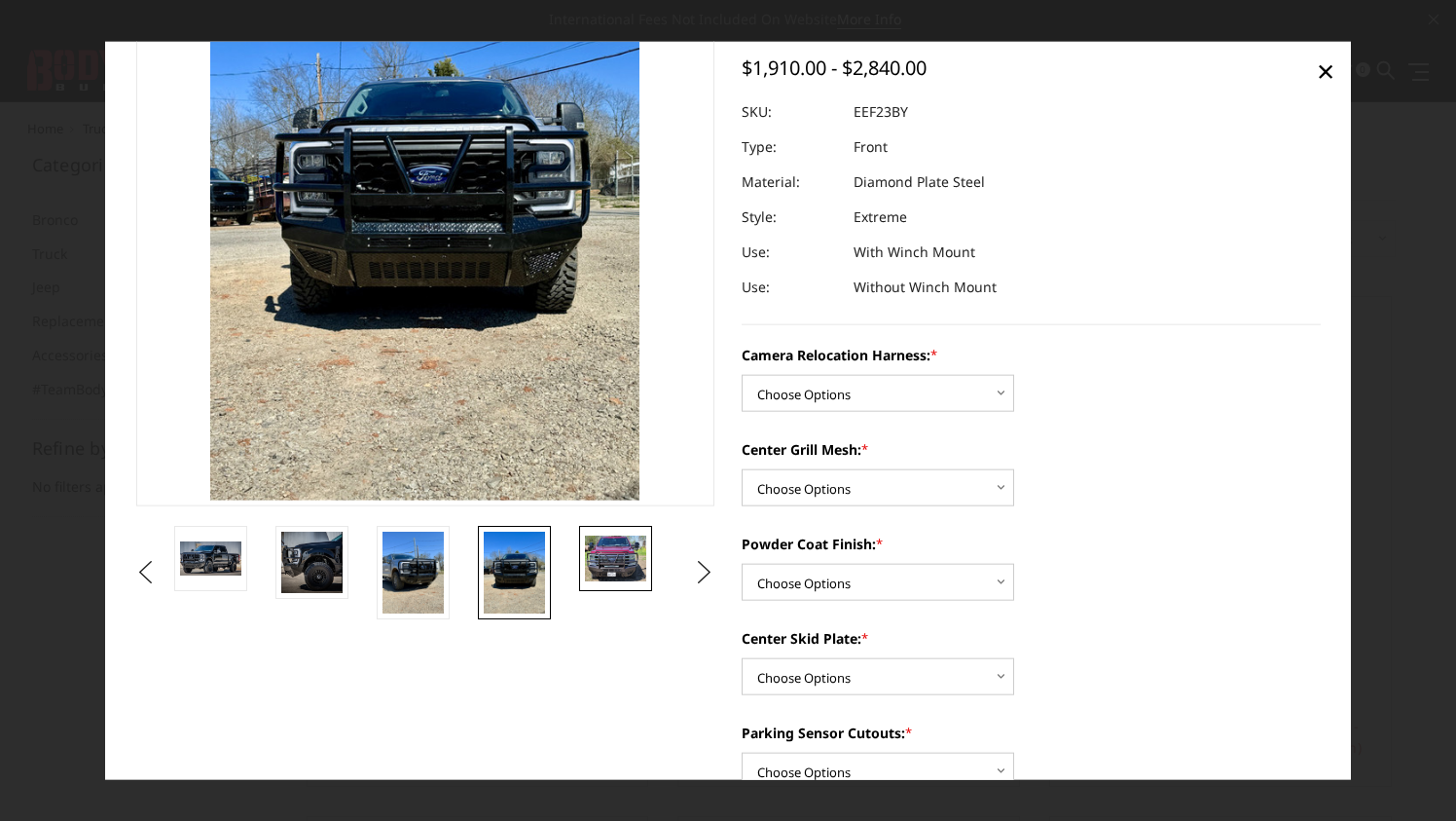
click at [615, 559] on img at bounding box center [615, 558] width 62 height 46
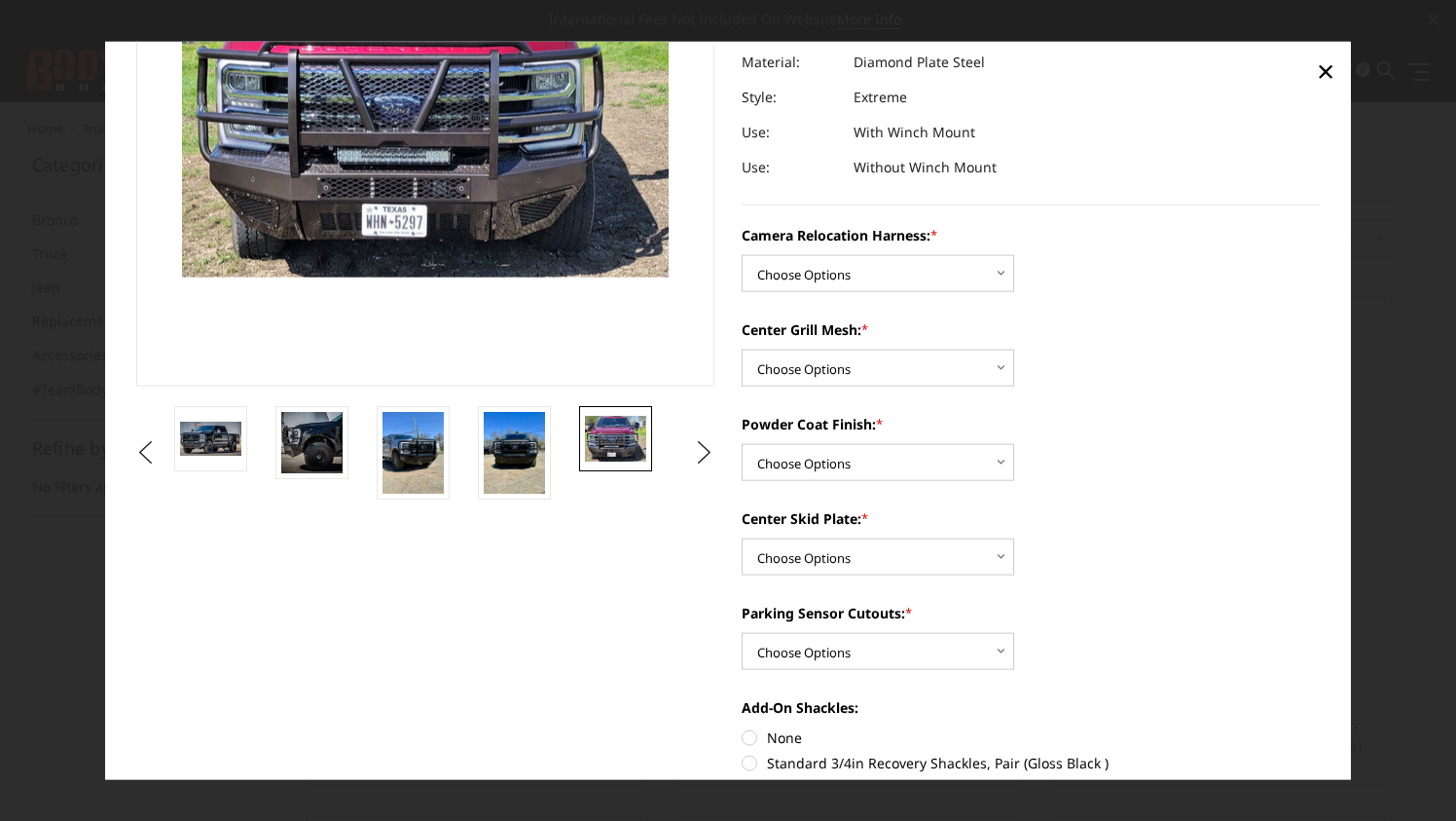
scroll to position [268, 0]
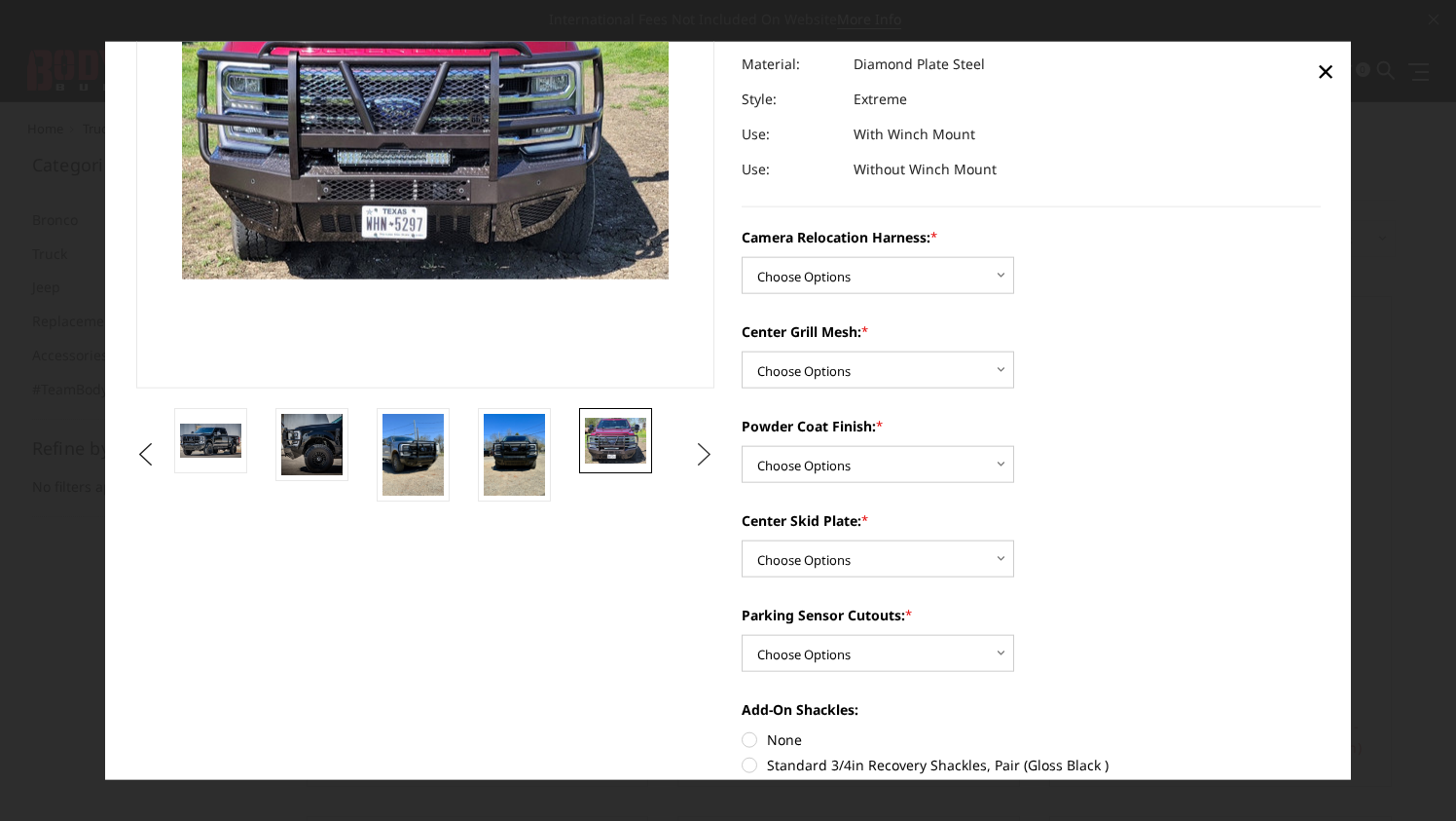
click at [696, 458] on button "Next" at bounding box center [704, 454] width 29 height 29
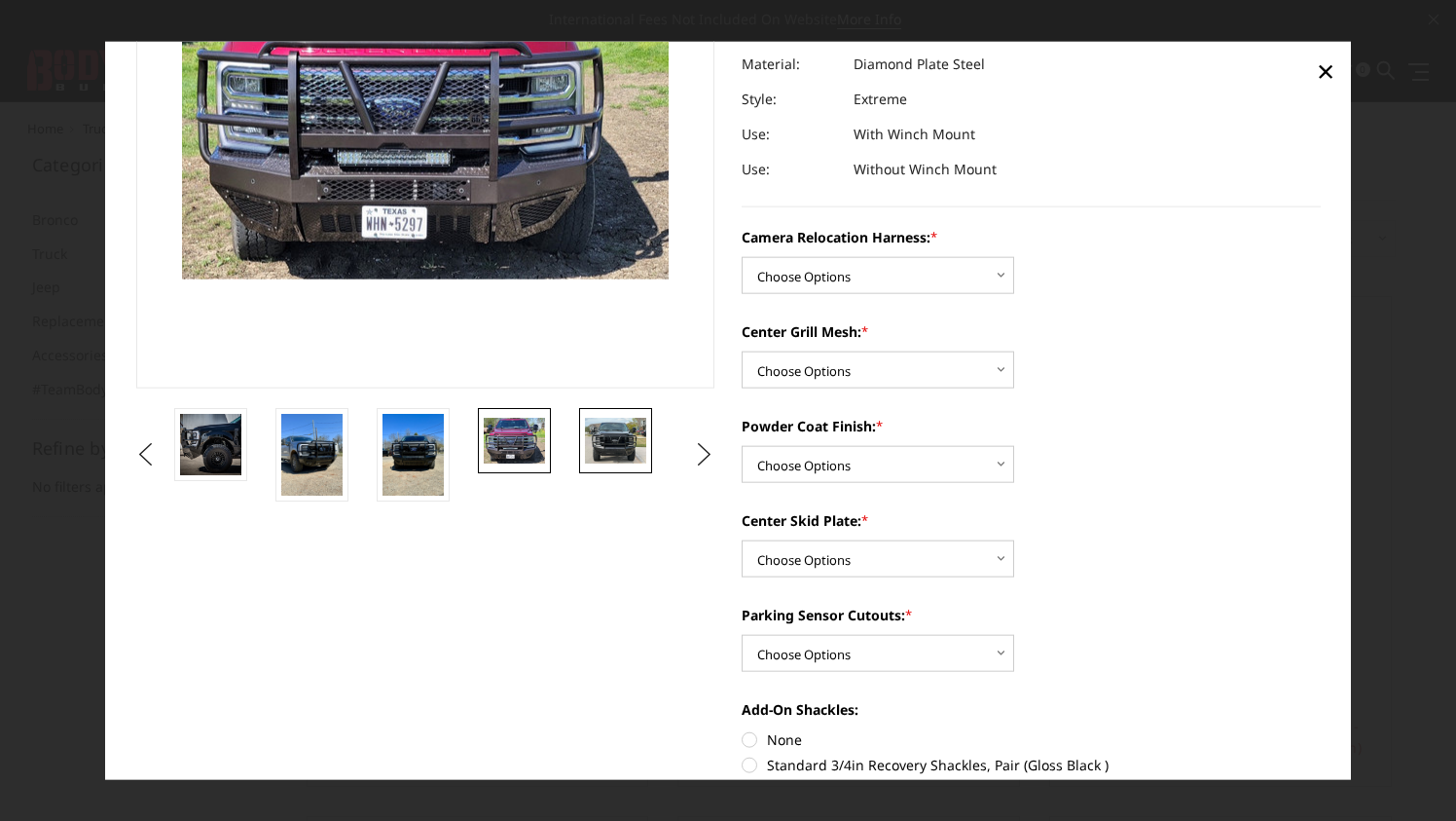
click at [627, 444] on img at bounding box center [615, 441] width 62 height 46
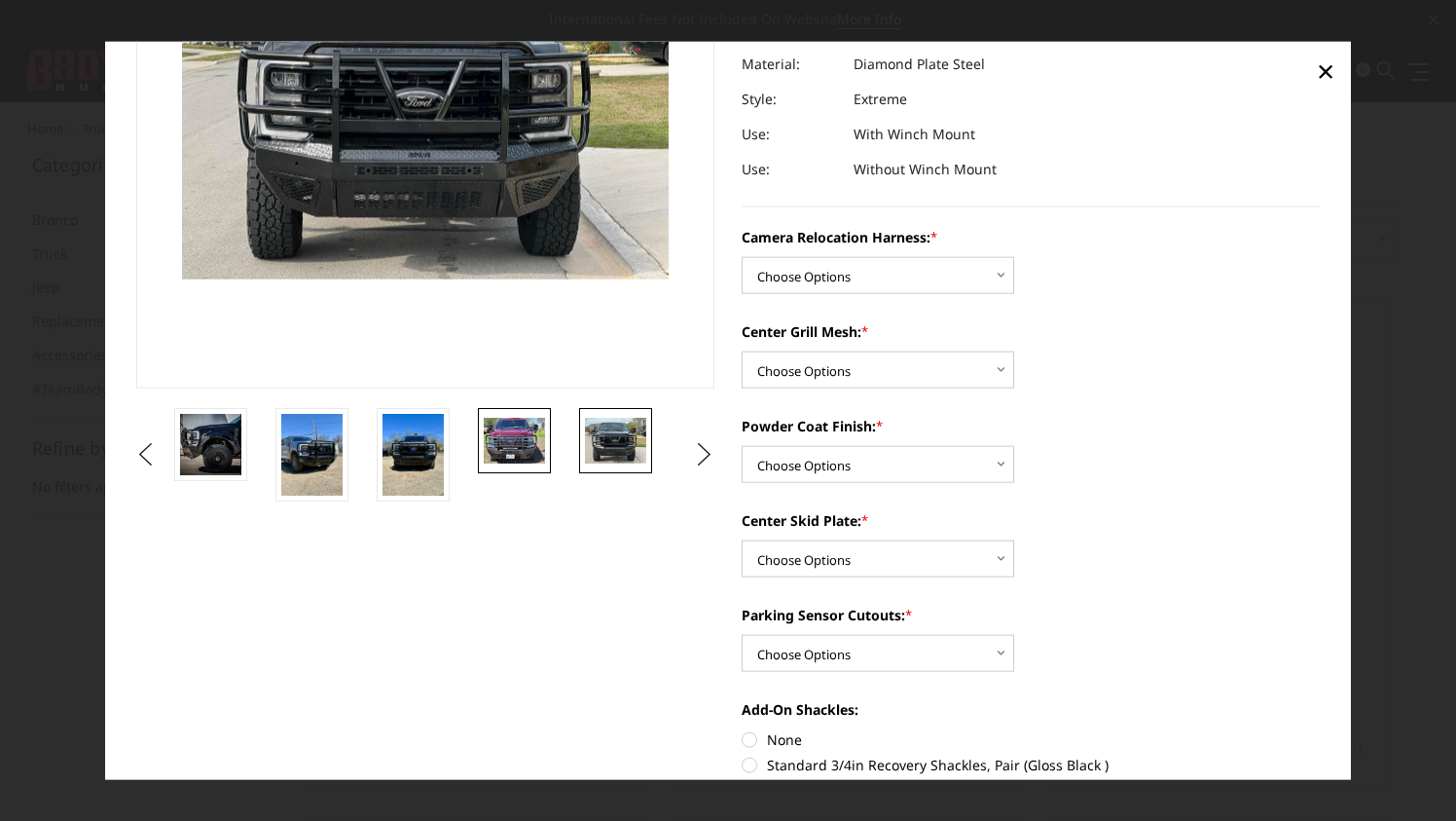
click at [531, 432] on img at bounding box center [514, 441] width 62 height 46
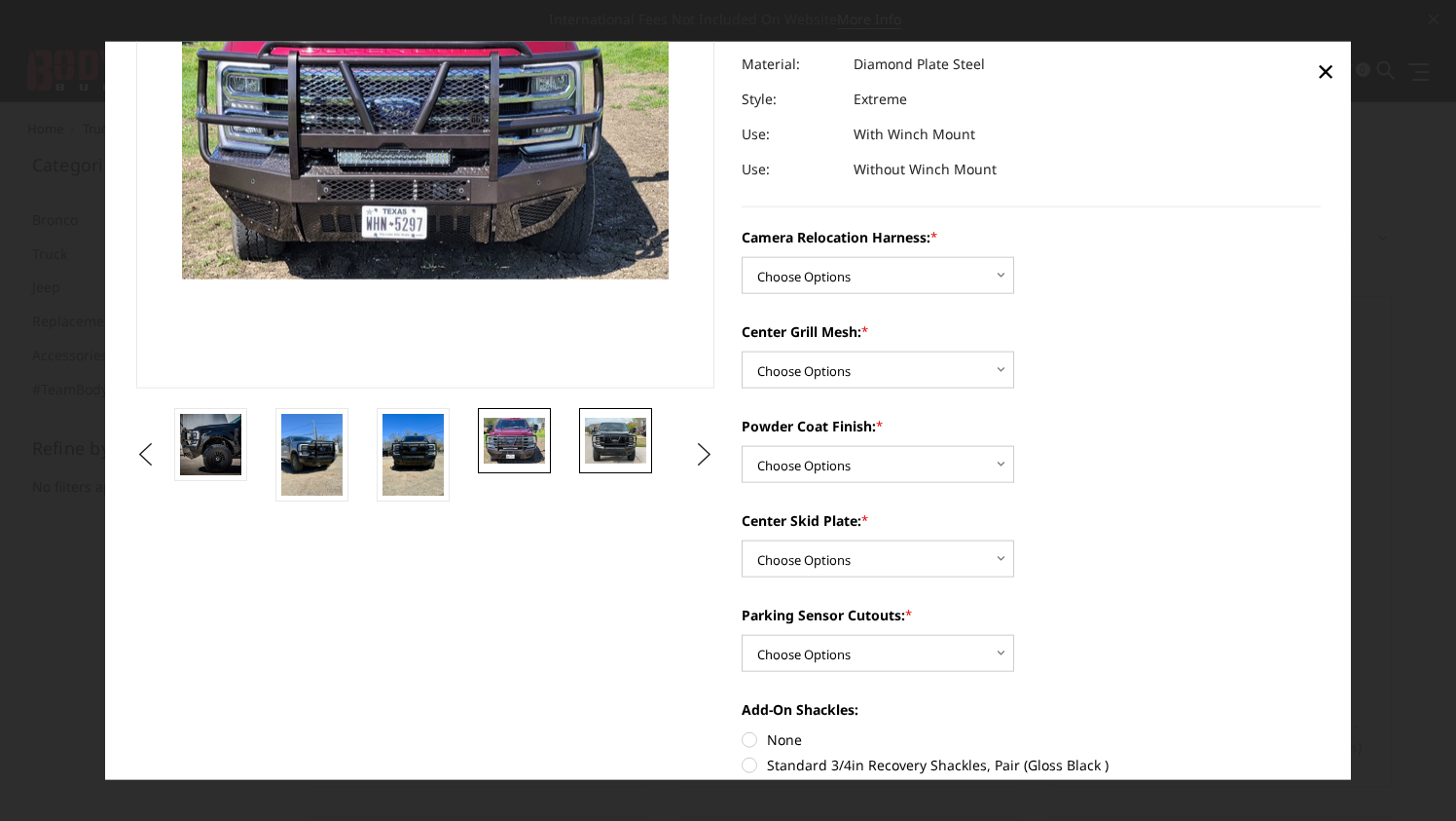
click at [607, 436] on img at bounding box center [615, 441] width 62 height 46
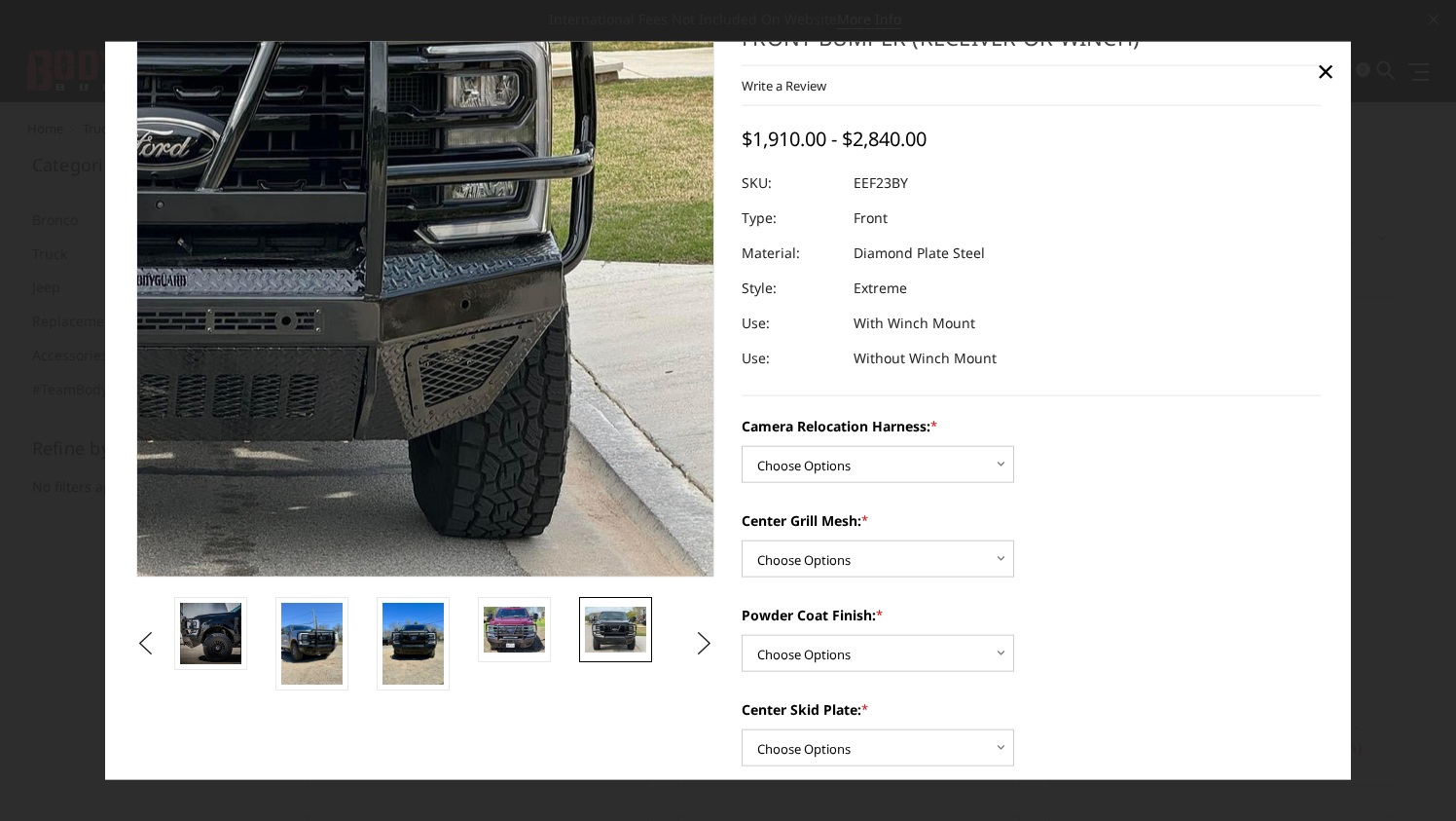
scroll to position [76, 0]
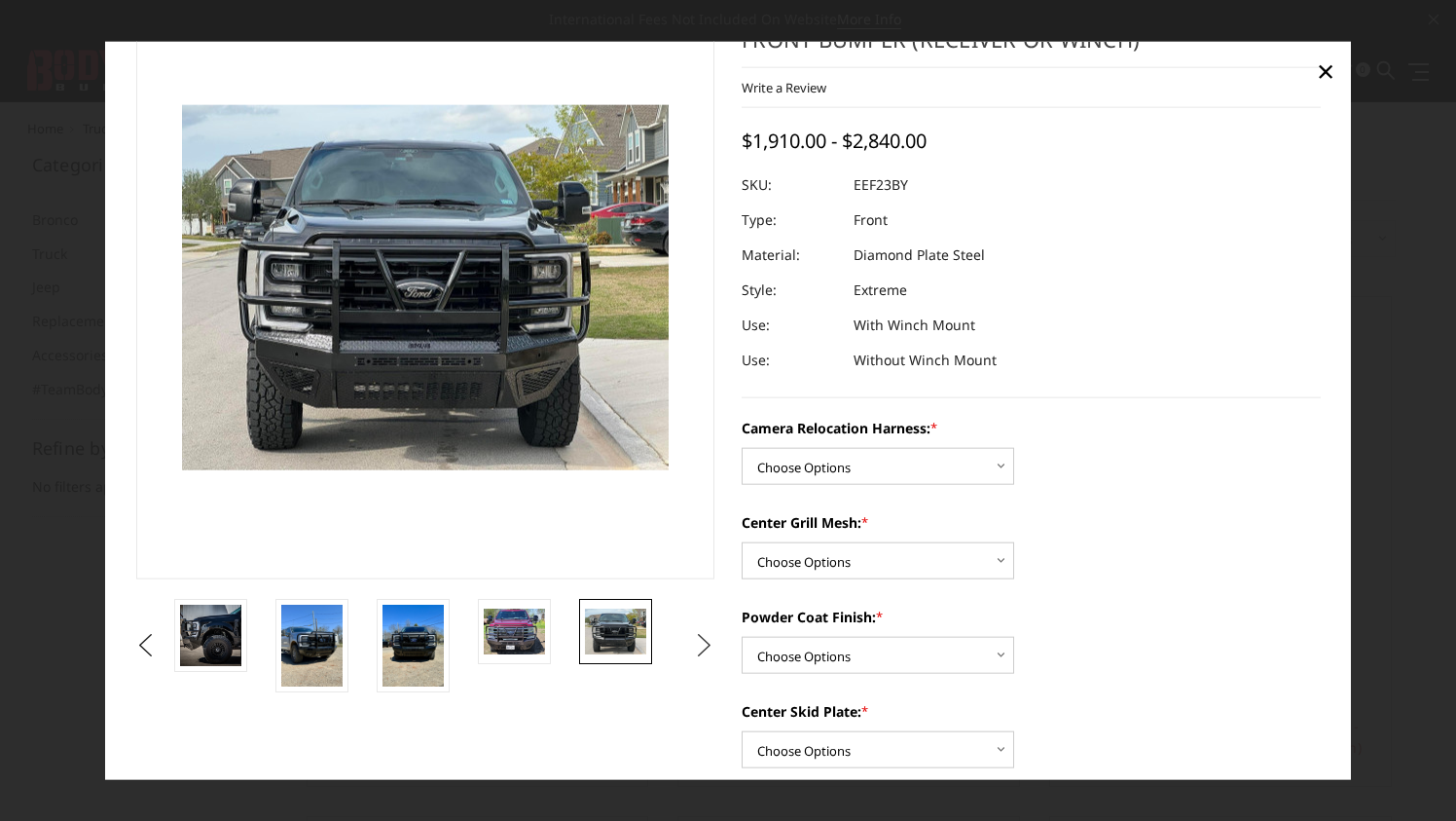
click at [690, 650] on button "Next" at bounding box center [704, 644] width 29 height 29
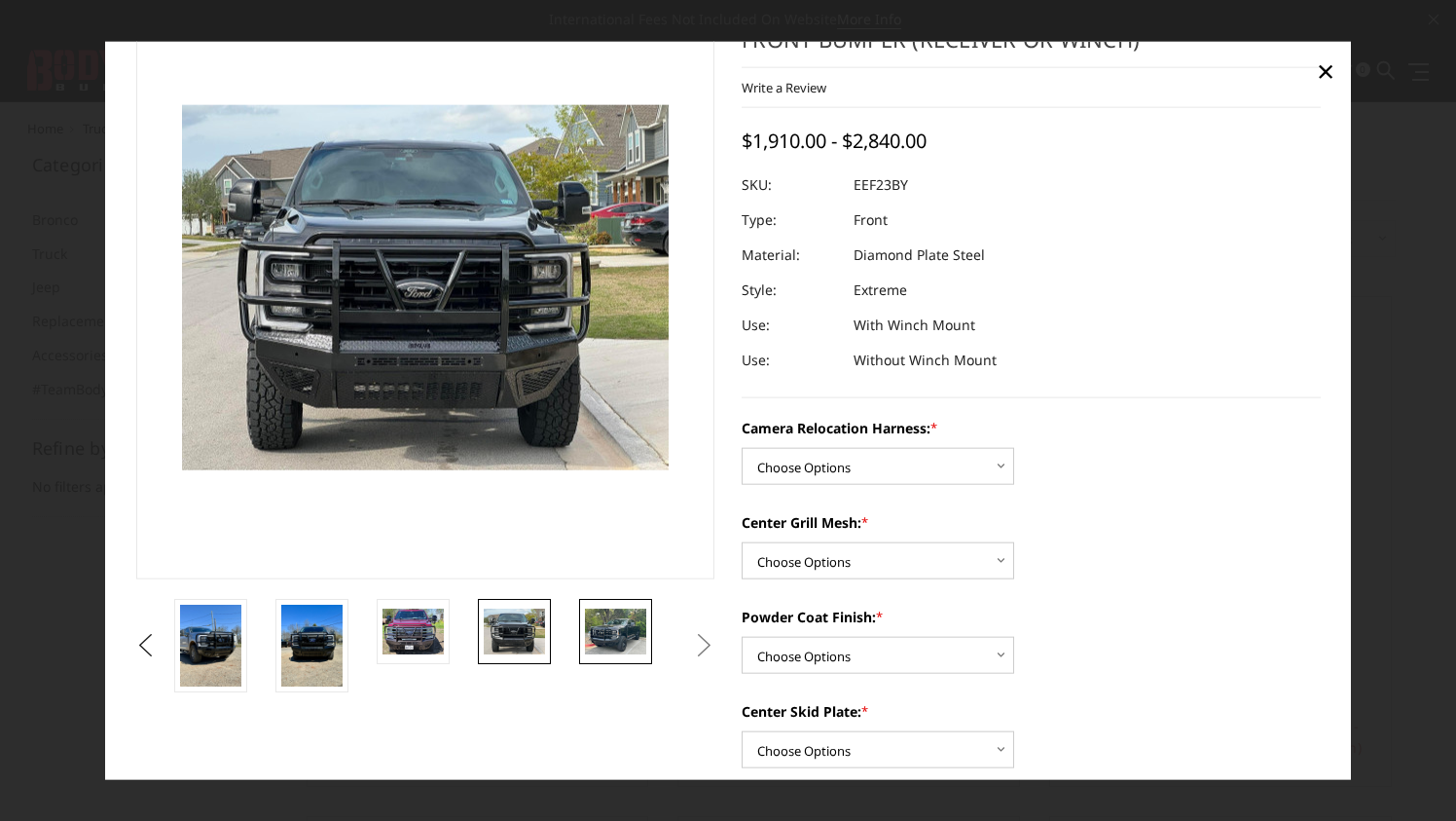
click at [613, 624] on img at bounding box center [615, 631] width 62 height 46
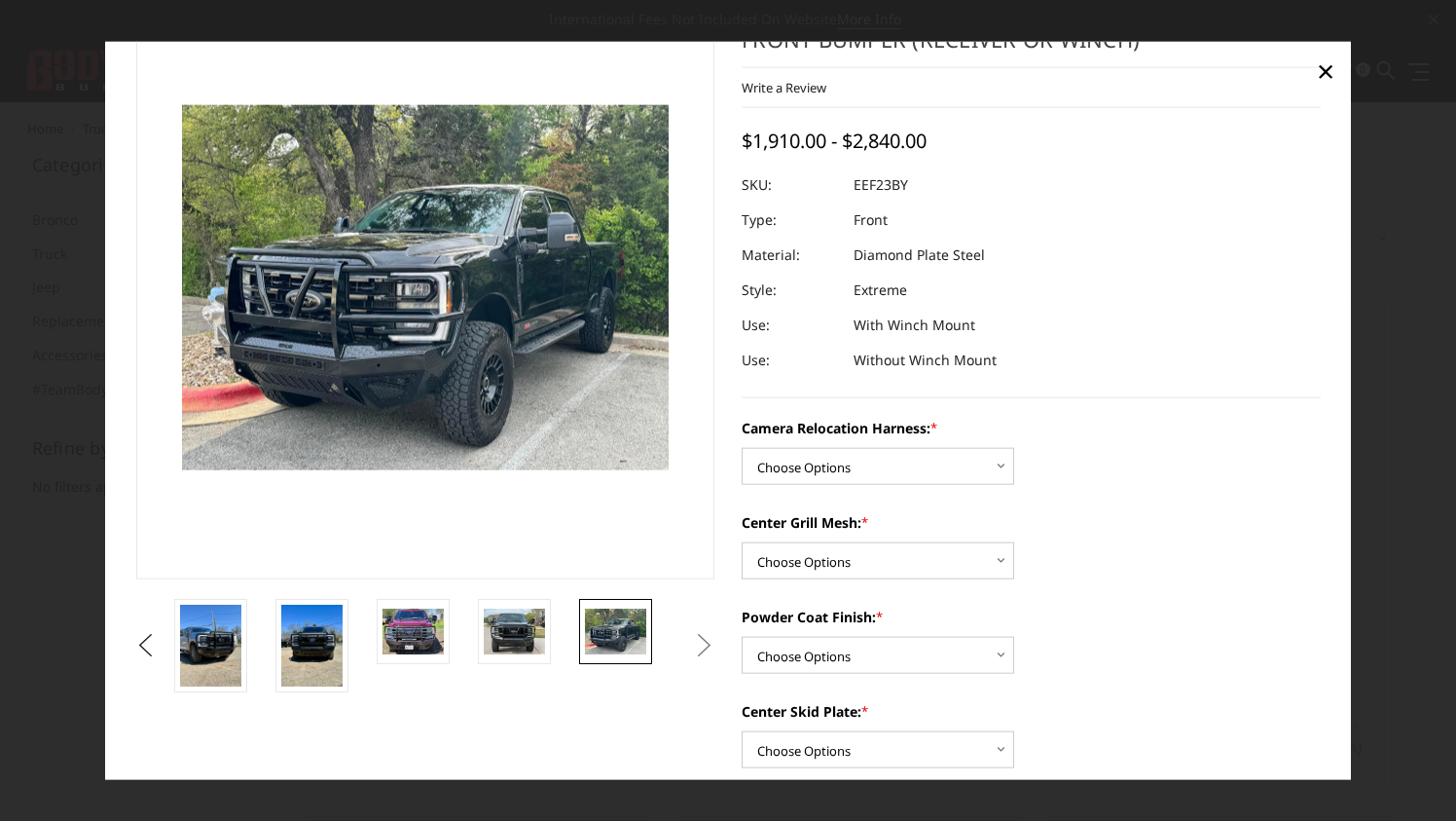
click at [697, 650] on button "Next" at bounding box center [704, 644] width 29 height 29
